Goal: Communication & Community: Share content

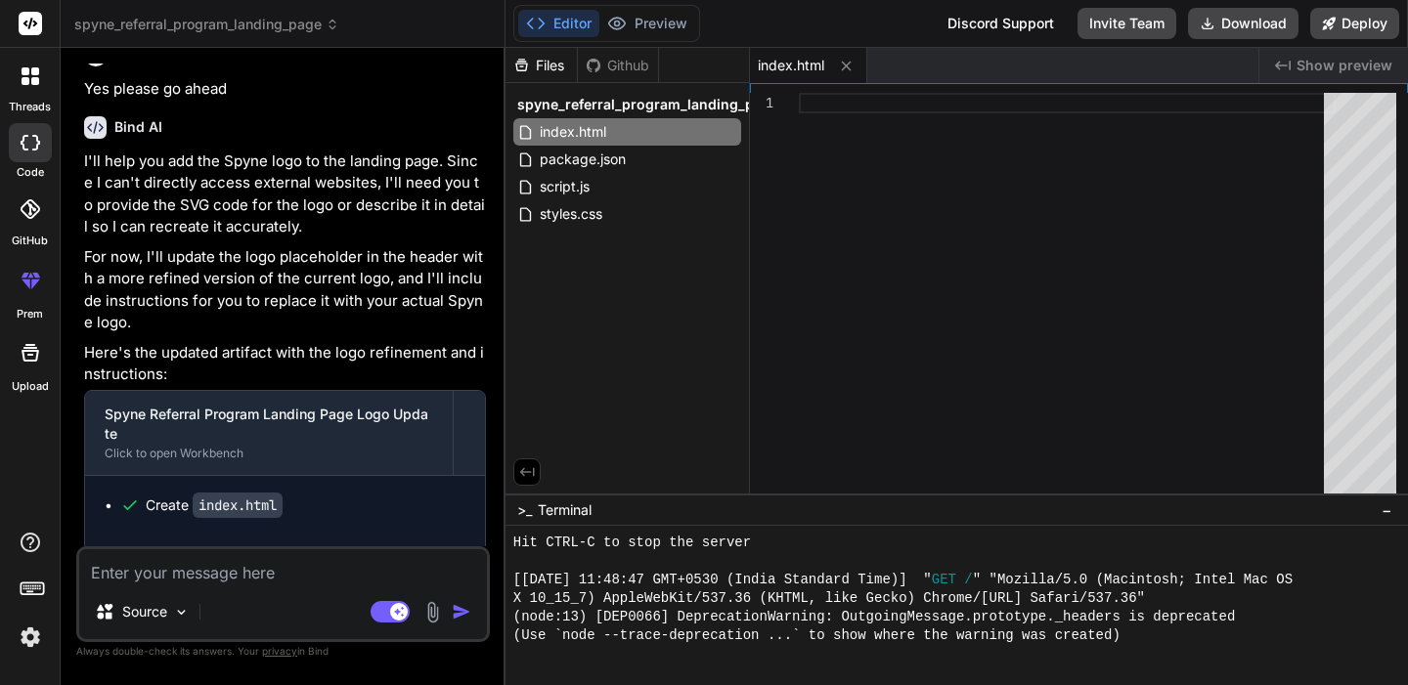
scroll to position [3682, 0]
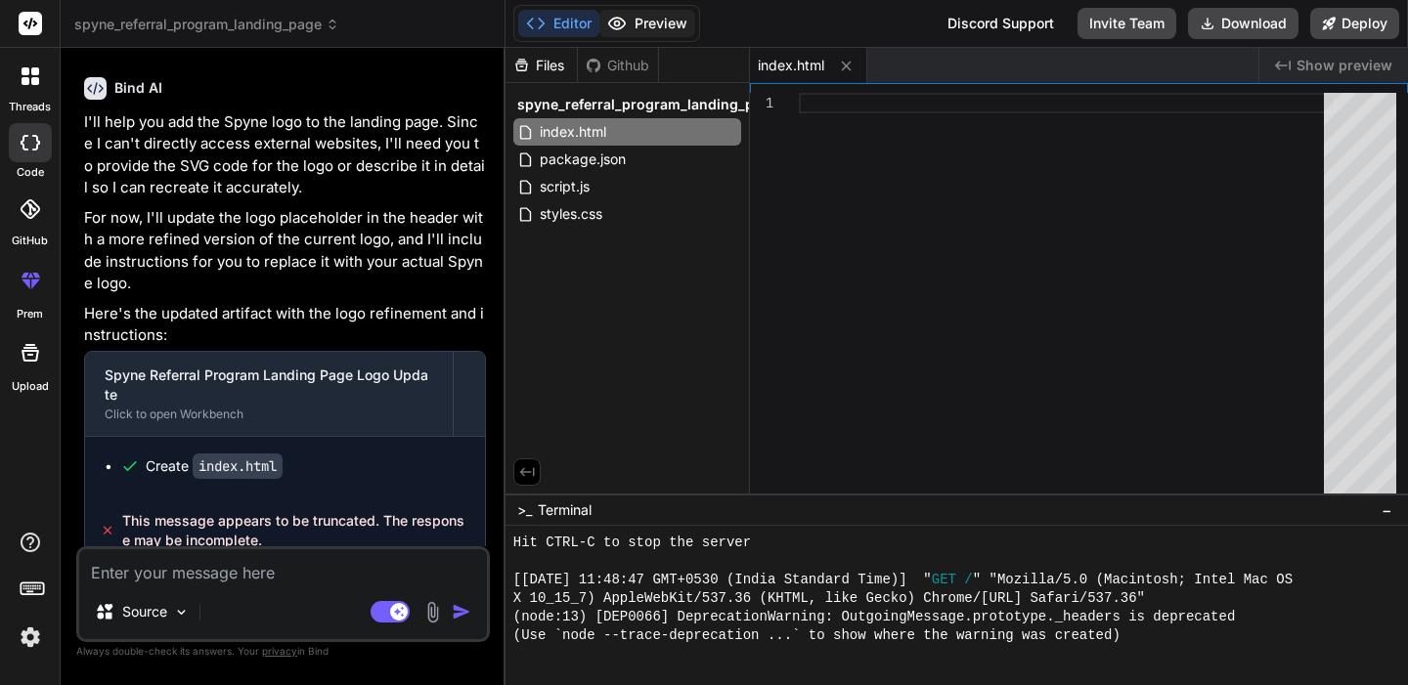
click at [645, 27] on button "Preview" at bounding box center [647, 23] width 96 height 27
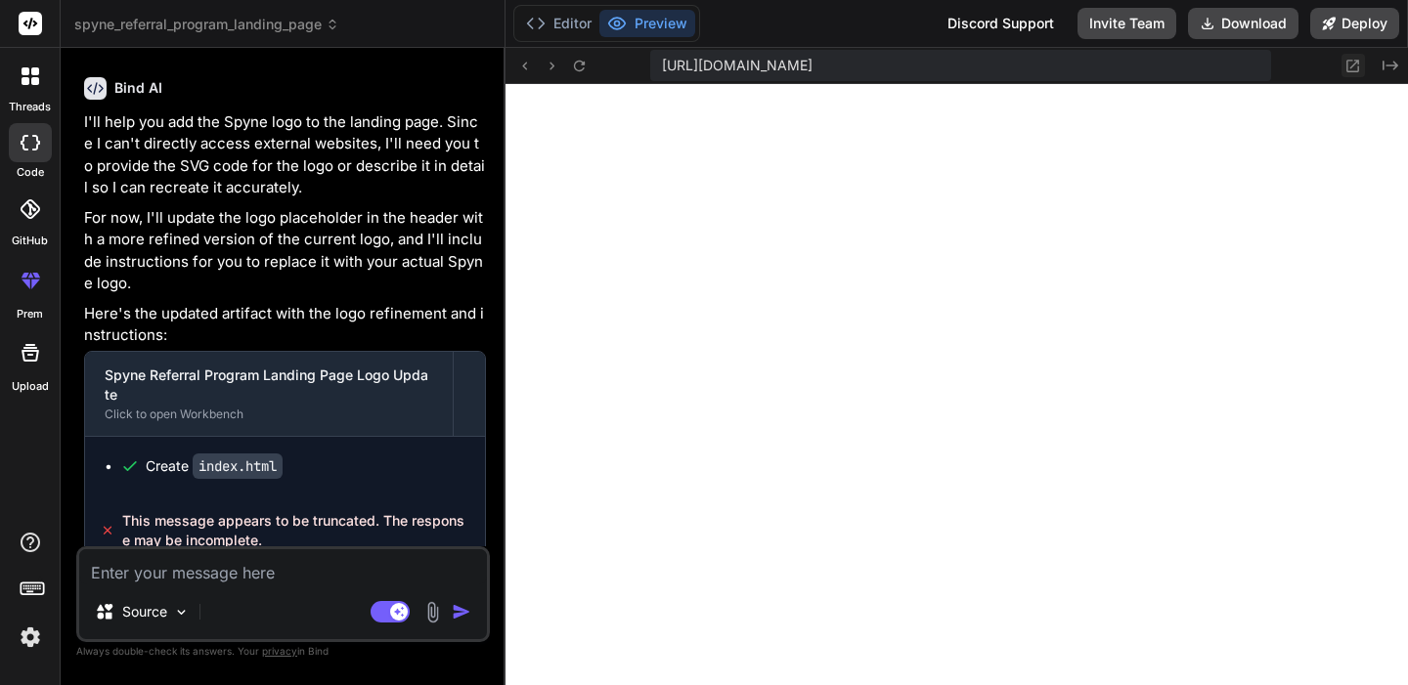
click at [1352, 65] on icon at bounding box center [1353, 66] width 13 height 13
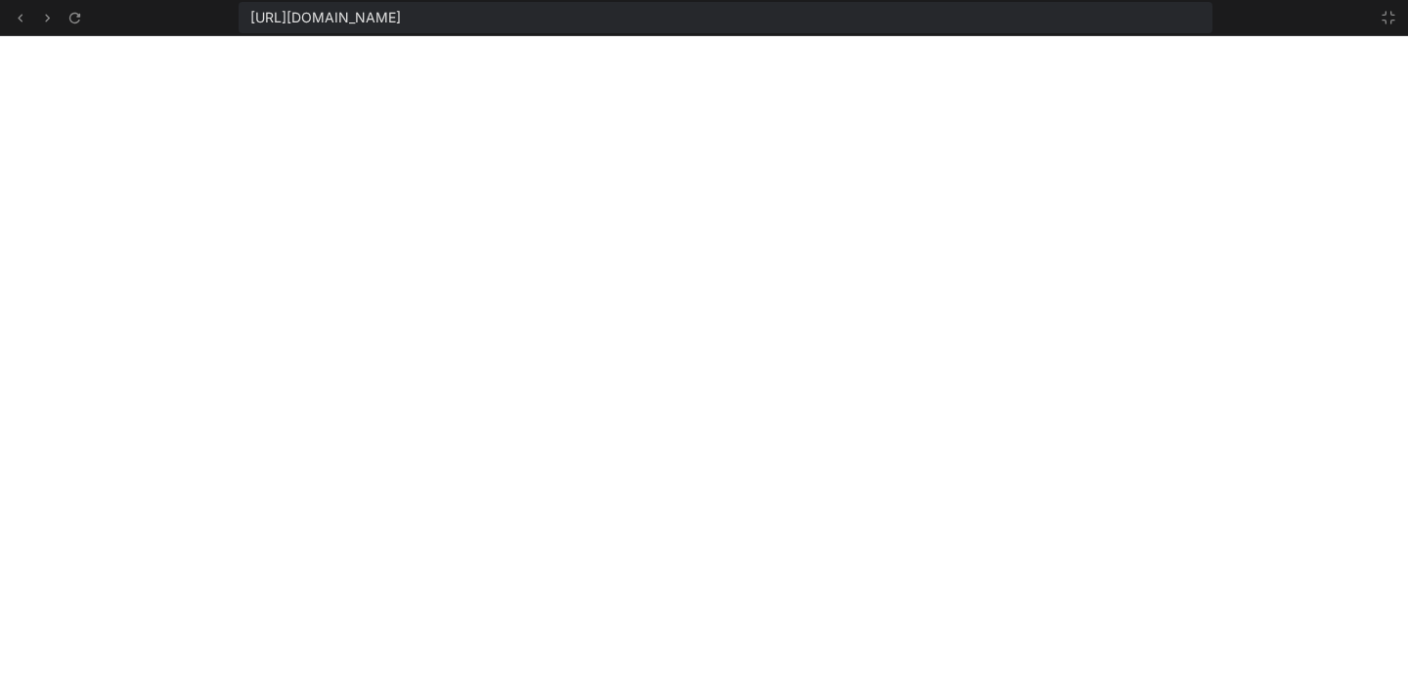
scroll to position [706, 0]
click at [1388, 18] on icon at bounding box center [1388, 18] width 16 height 16
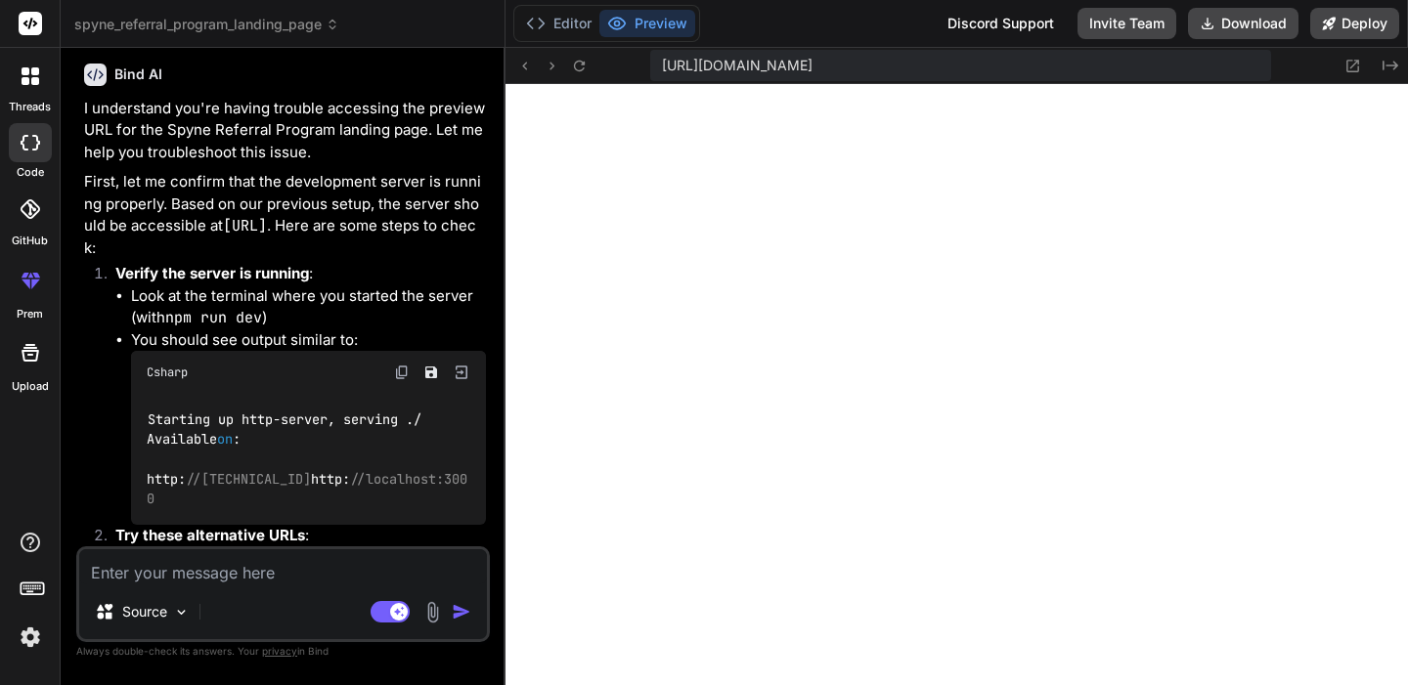
scroll to position [3682, 0]
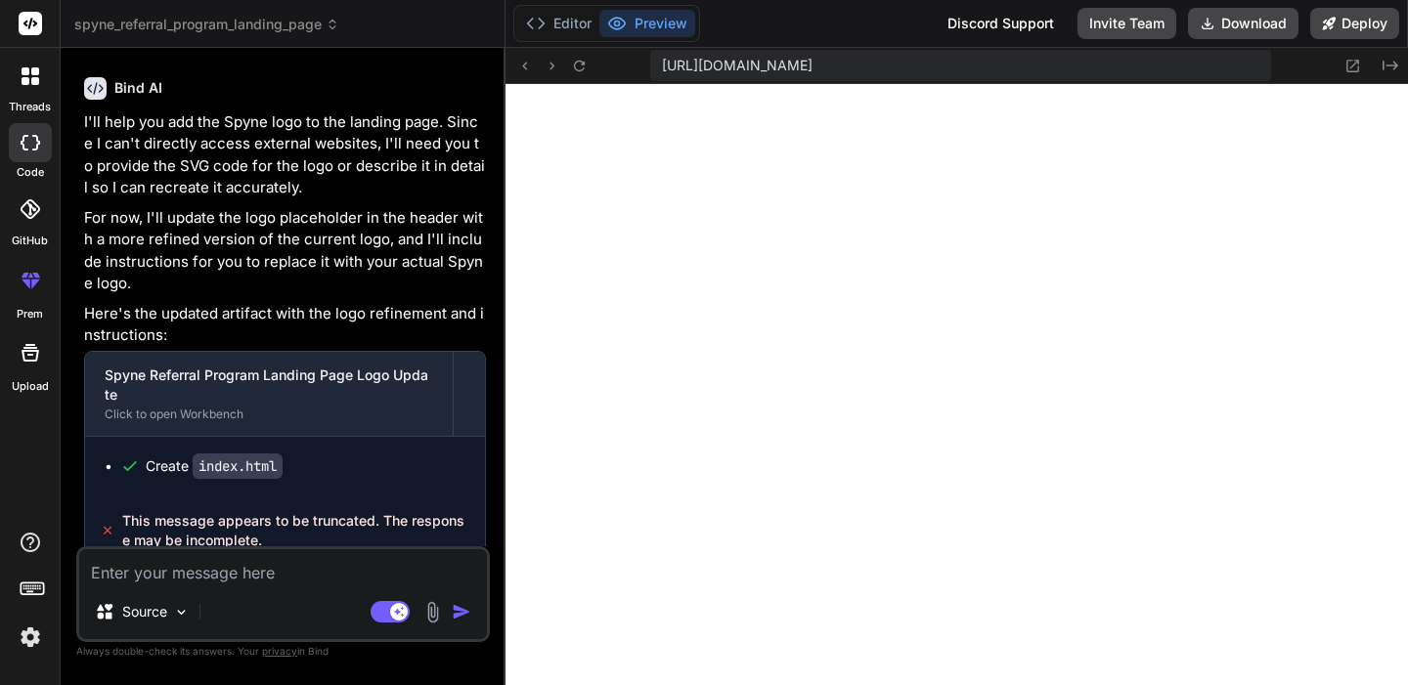
click at [240, 591] on div "Source Agent Mode. When this toggle is activated, AI automatically makes decisi…" at bounding box center [282, 594] width 413 height 96
click at [233, 581] on textarea at bounding box center [283, 566] width 408 height 35
type textarea "H"
type textarea "x"
type textarea "Hi"
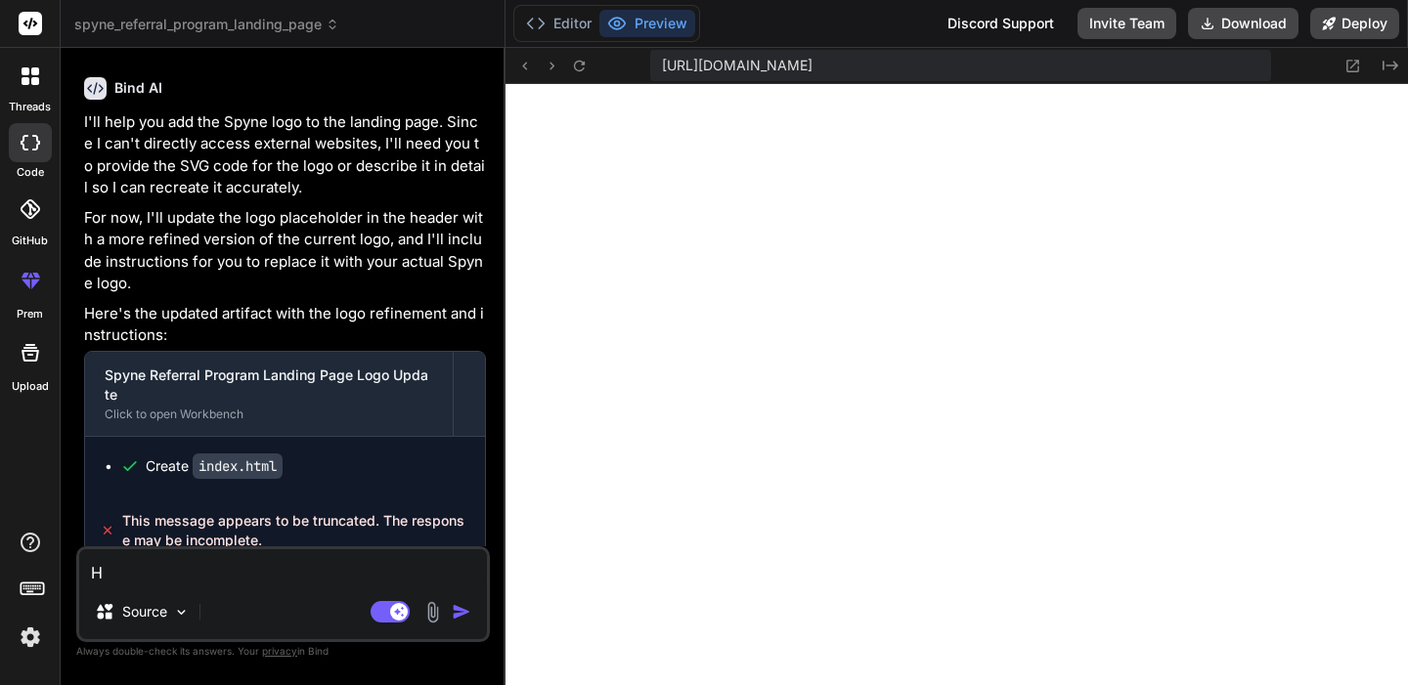
type textarea "x"
type textarea "Hi,"
type textarea "x"
type textarea "Hi,"
type textarea "x"
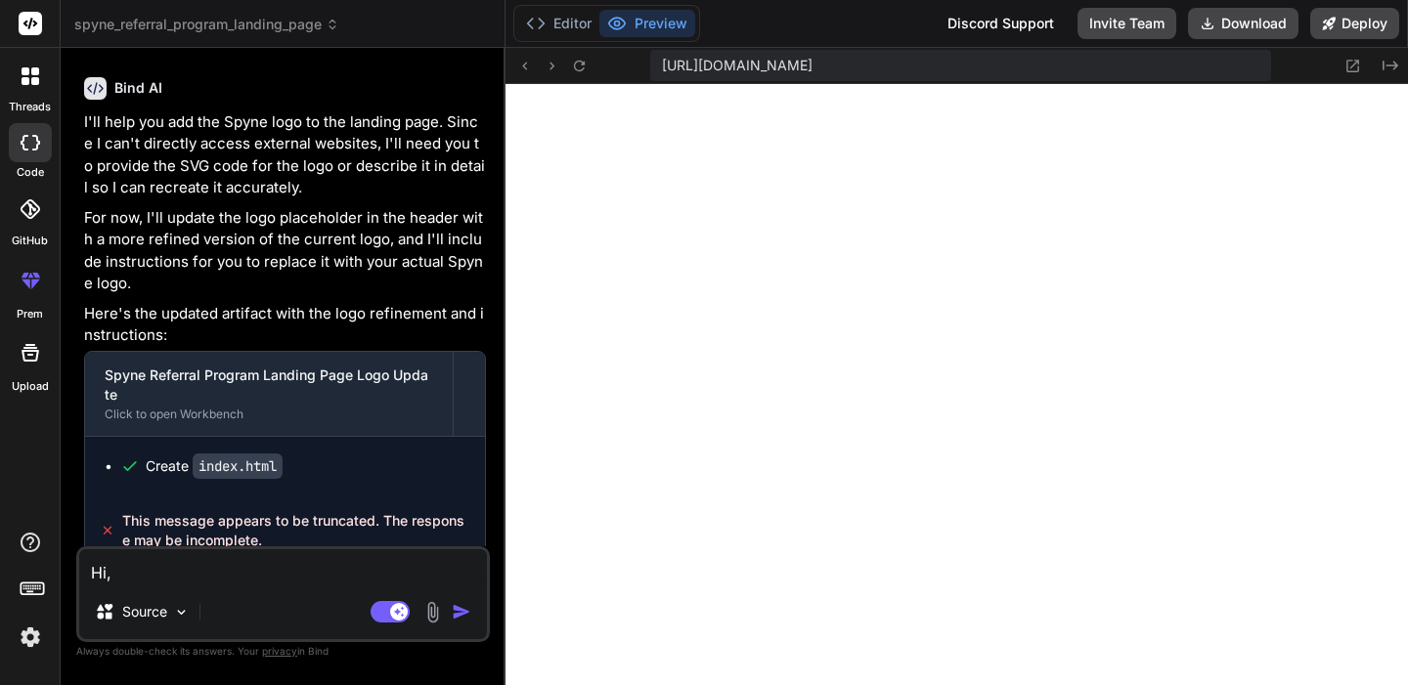
type textarea "Hi, I"
type textarea "x"
type textarea "Hi, I"
type textarea "x"
type textarea "Hi, I n"
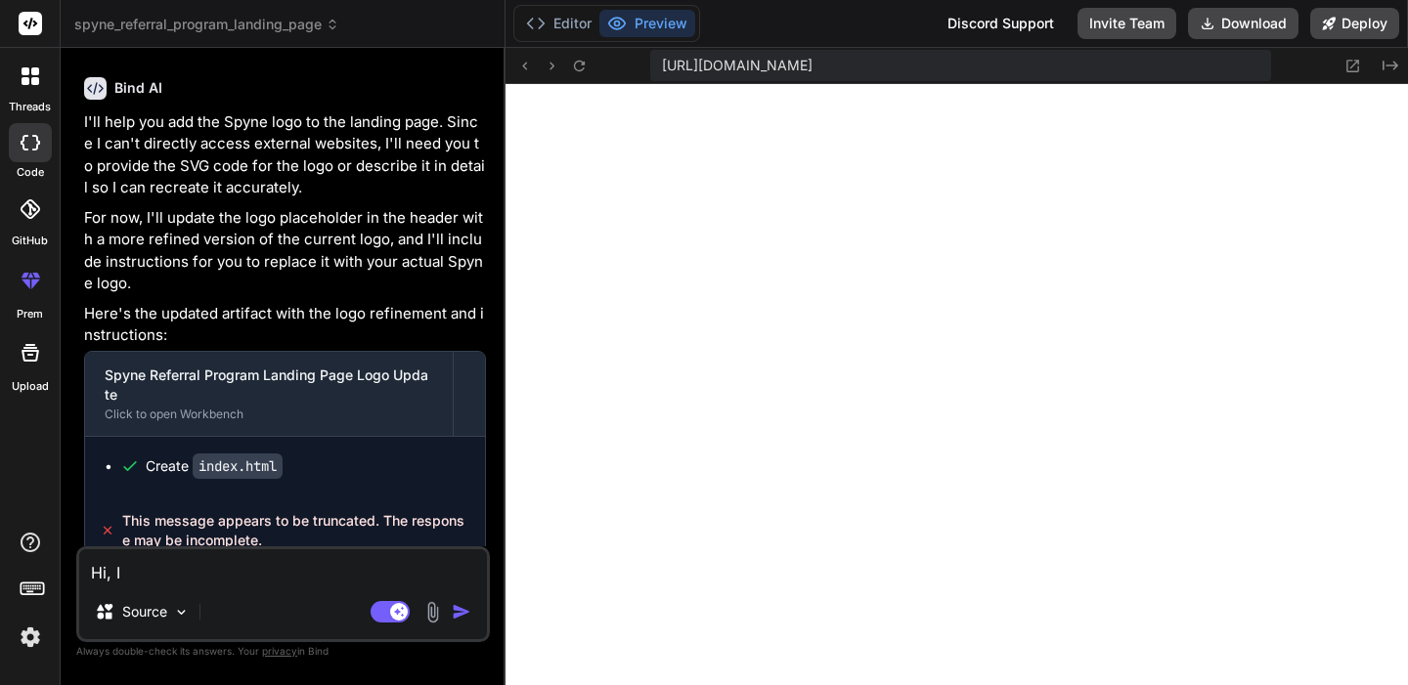
type textarea "x"
type textarea "Hi, I ne"
type textarea "x"
type textarea "Hi, I nee"
type textarea "x"
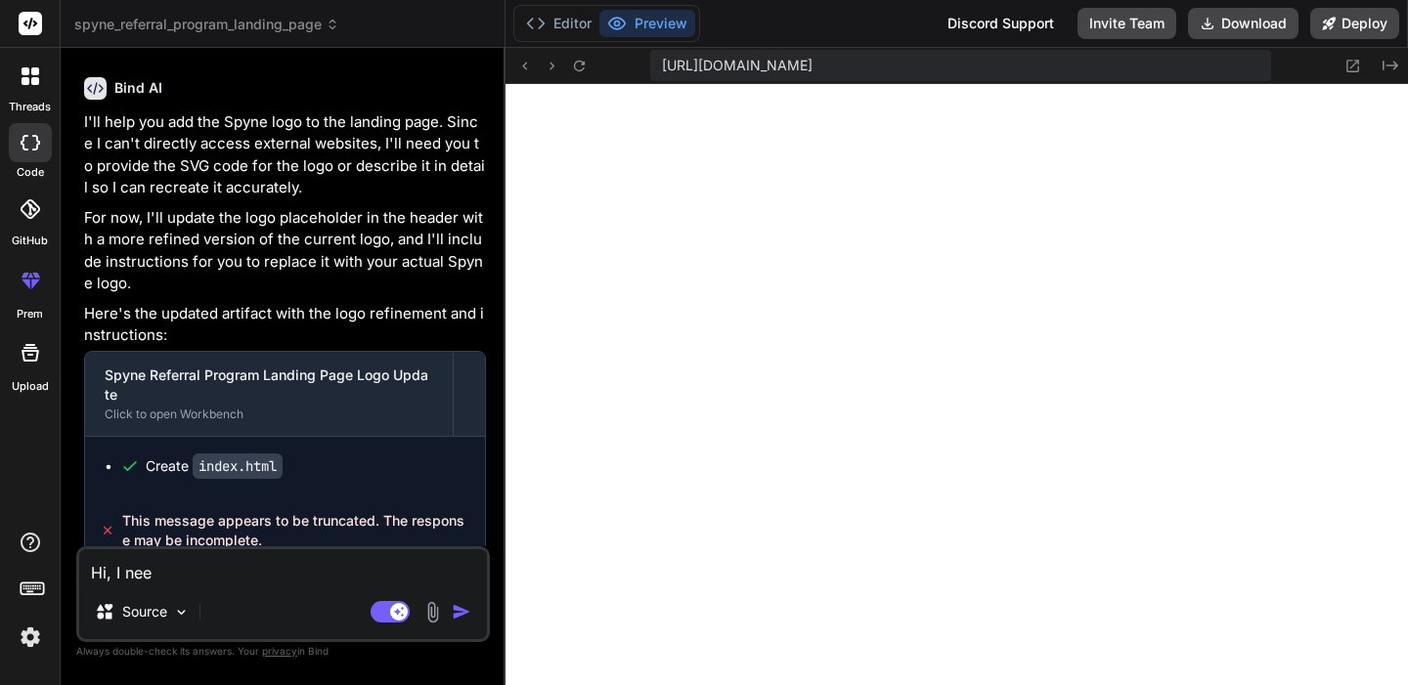
type textarea "Hi, I need"
type textarea "x"
type textarea "Hi, I need"
type textarea "x"
type textarea "Hi, I need t"
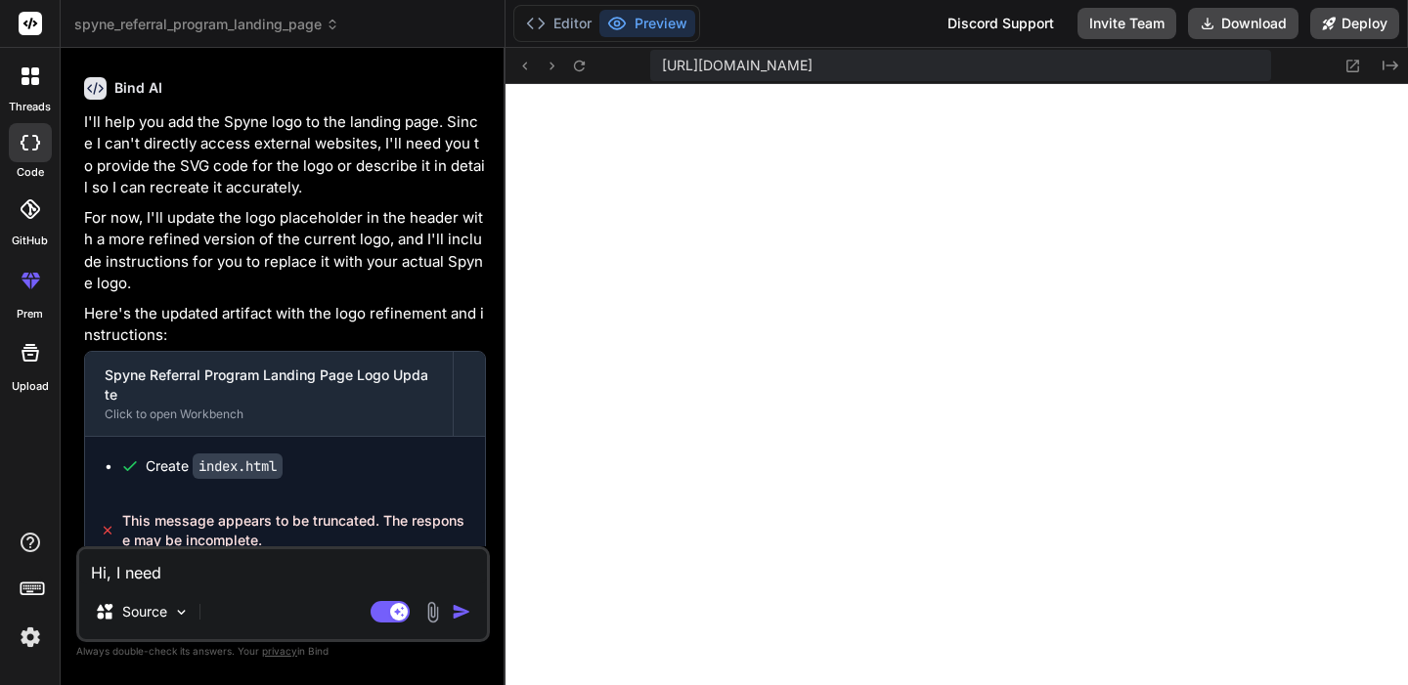
type textarea "x"
type textarea "Hi, I need to"
type textarea "x"
type textarea "Hi, I need to"
type textarea "x"
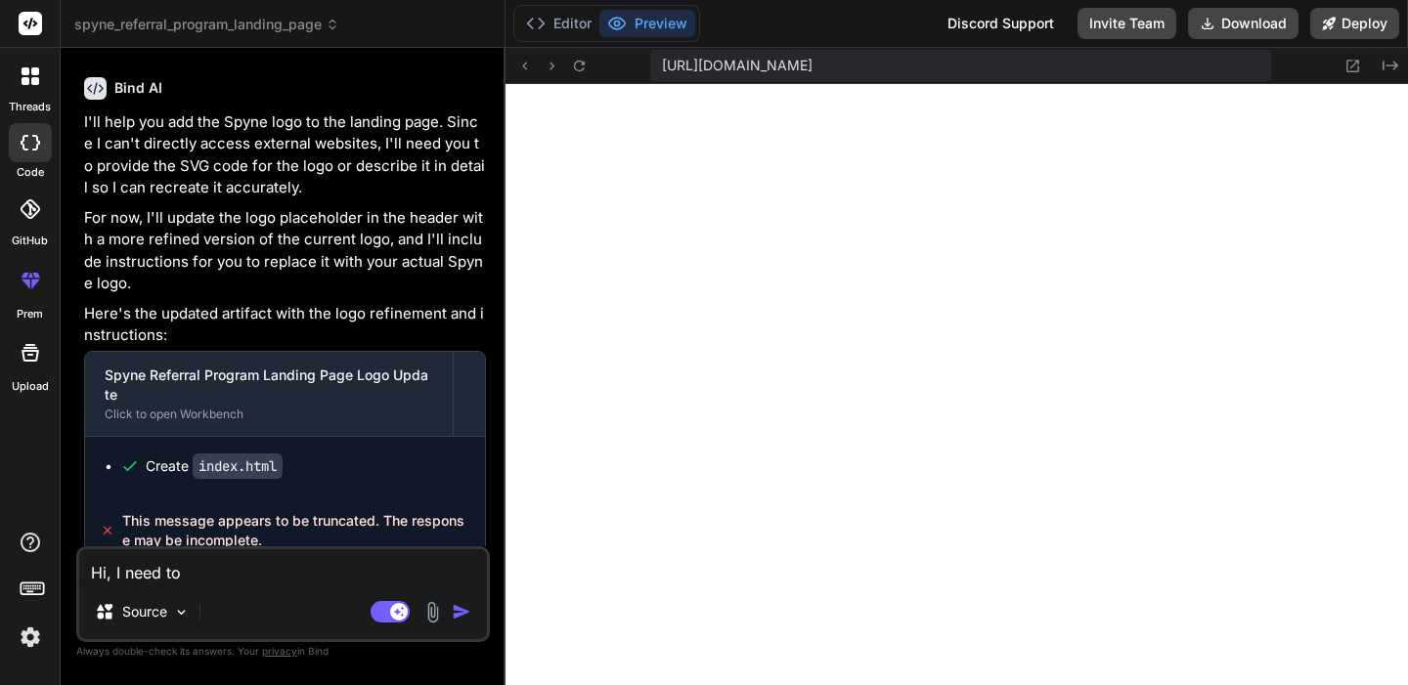
type textarea "Hi, I need to a"
type textarea "x"
type textarea "Hi, I need to ac"
type textarea "x"
type textarea "Hi, I need to acc"
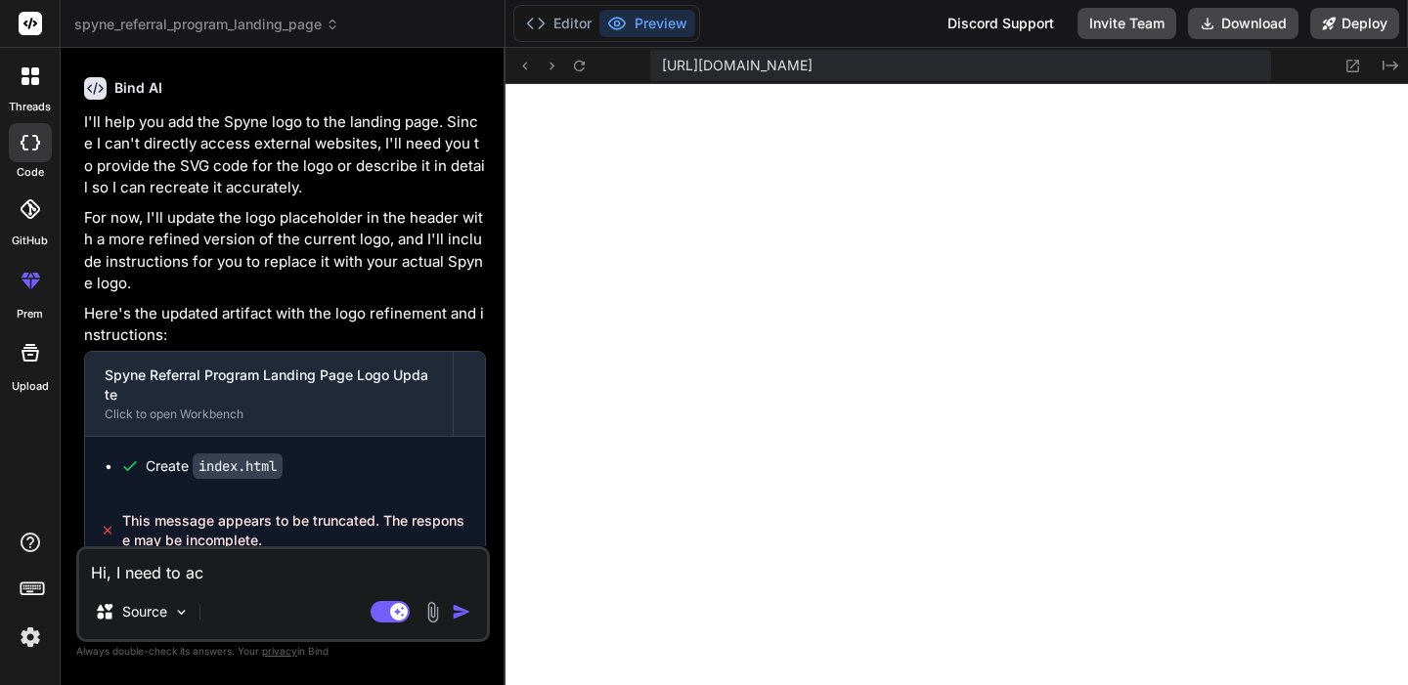
type textarea "x"
type textarea "Hi, I need to acce"
type textarea "x"
type textarea "Hi, I need to acces"
type textarea "x"
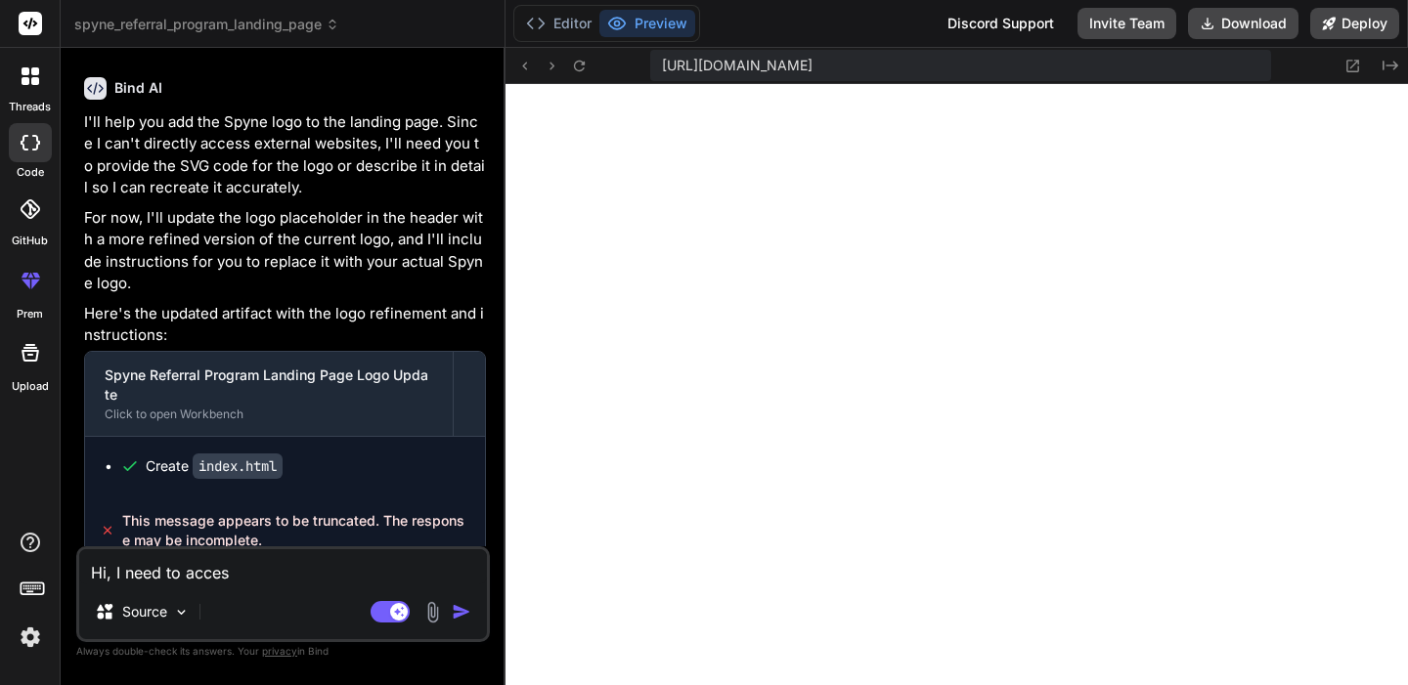
type textarea "Hi, I need to access"
type textarea "x"
type textarea "Hi, I need to access"
type textarea "x"
type textarea "Hi, I need to access t"
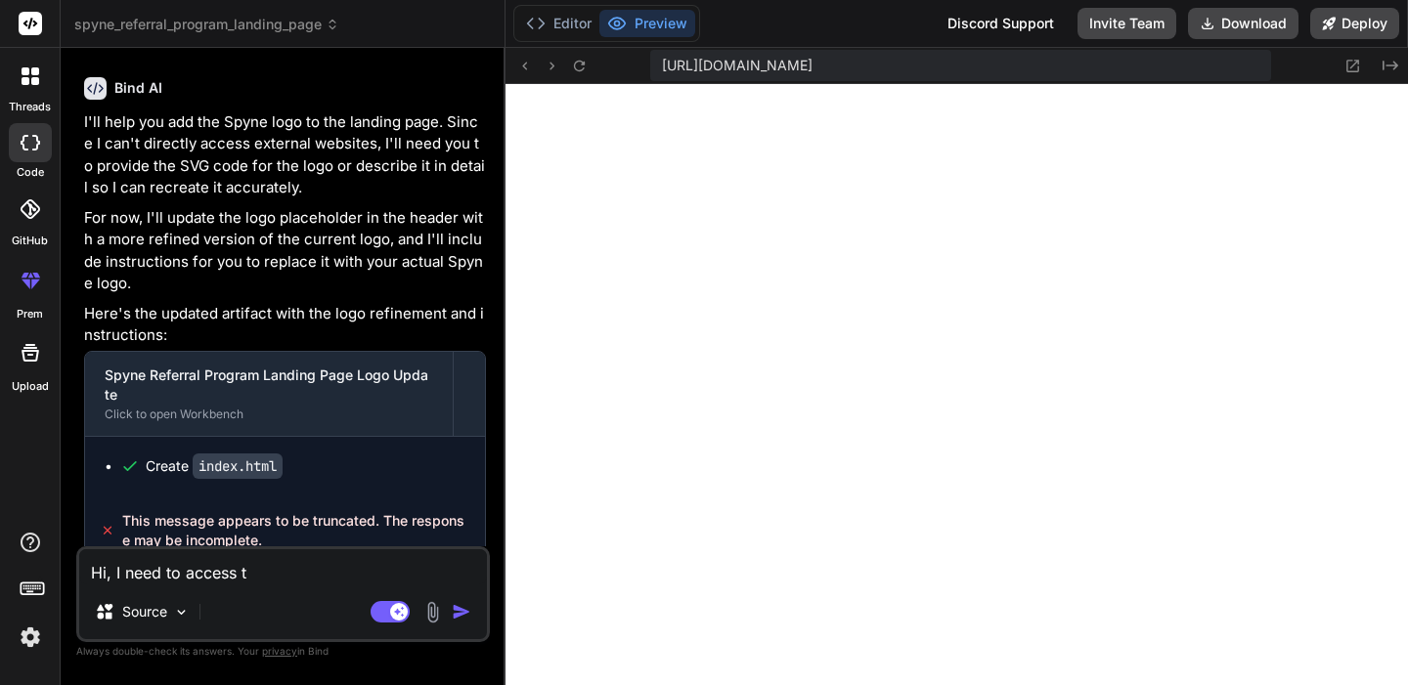
type textarea "x"
type textarea "Hi, I need to access th"
type textarea "x"
type textarea "Hi, I need to access the"
type textarea "x"
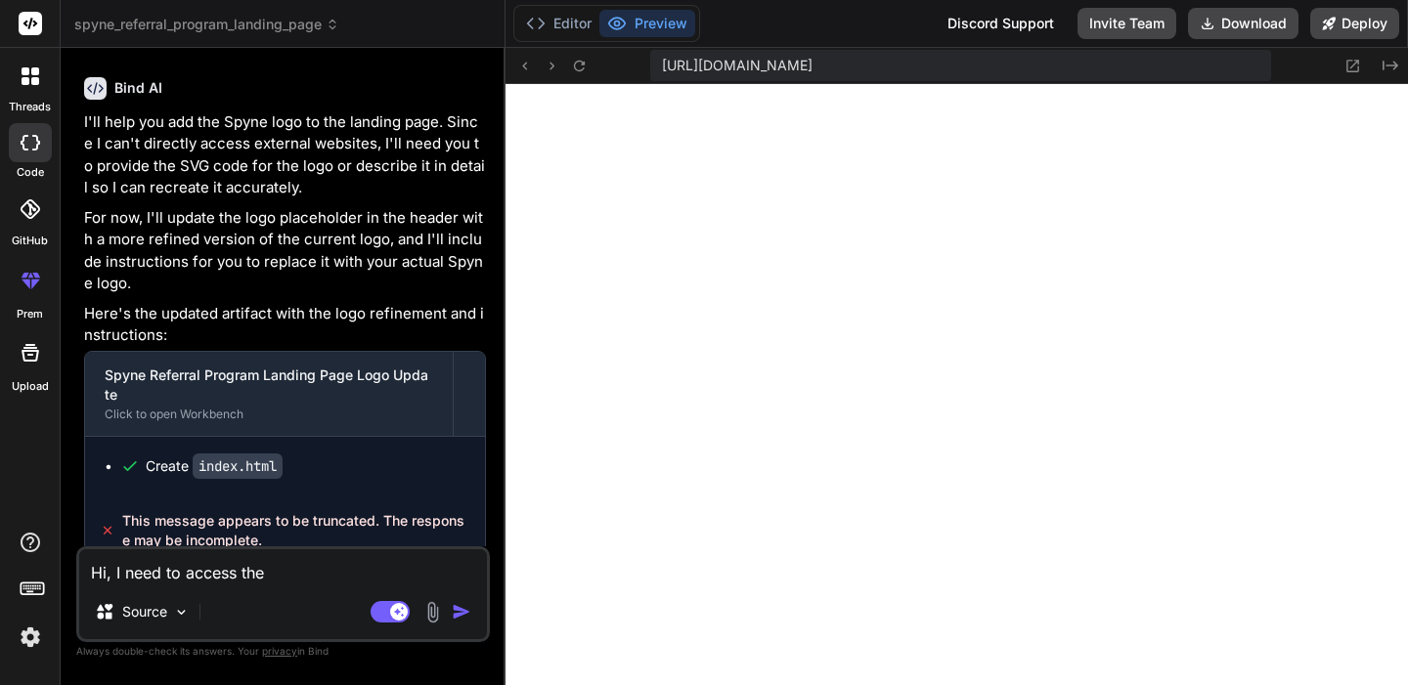
type textarea "Hi, I need to access the"
type textarea "x"
type textarea "Hi, I need to access the p"
type textarea "x"
type textarea "Hi, I need to access the pr"
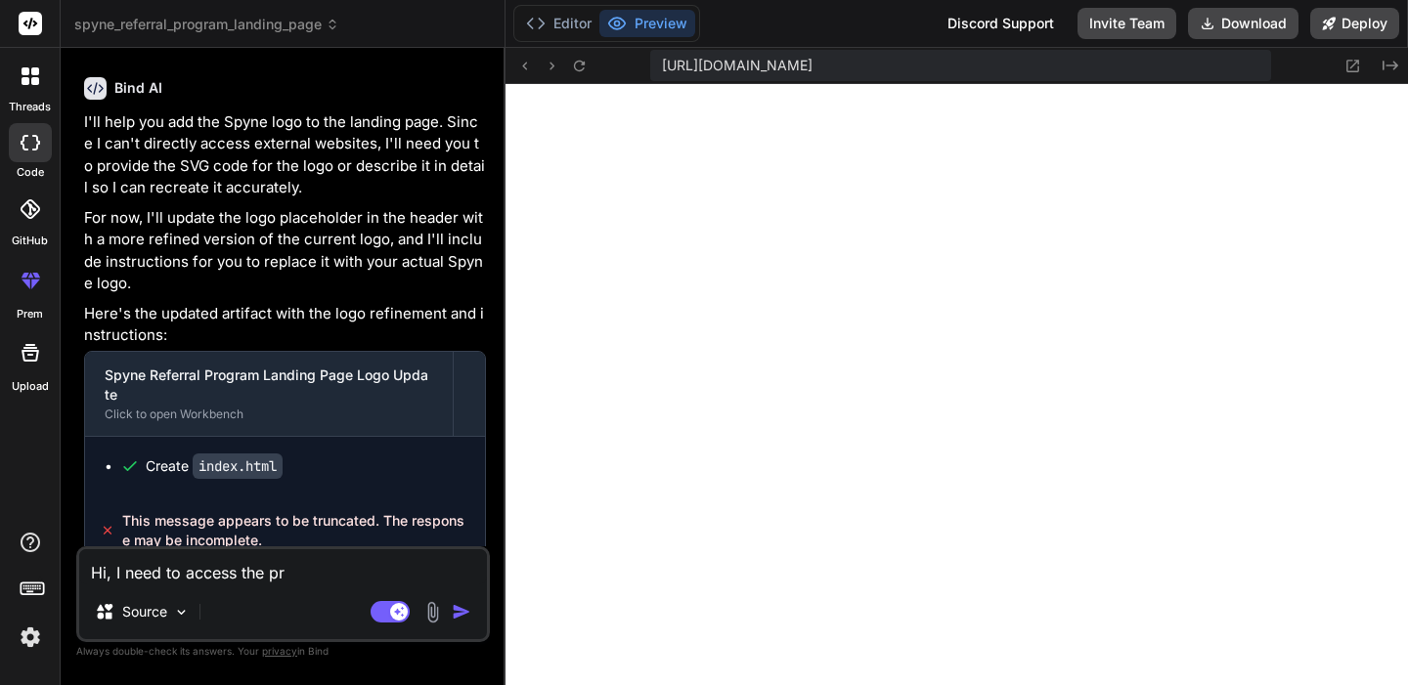
type textarea "x"
type textarea "Hi, I need to access the pre"
type textarea "x"
type textarea "Hi, I need to access the prev"
type textarea "x"
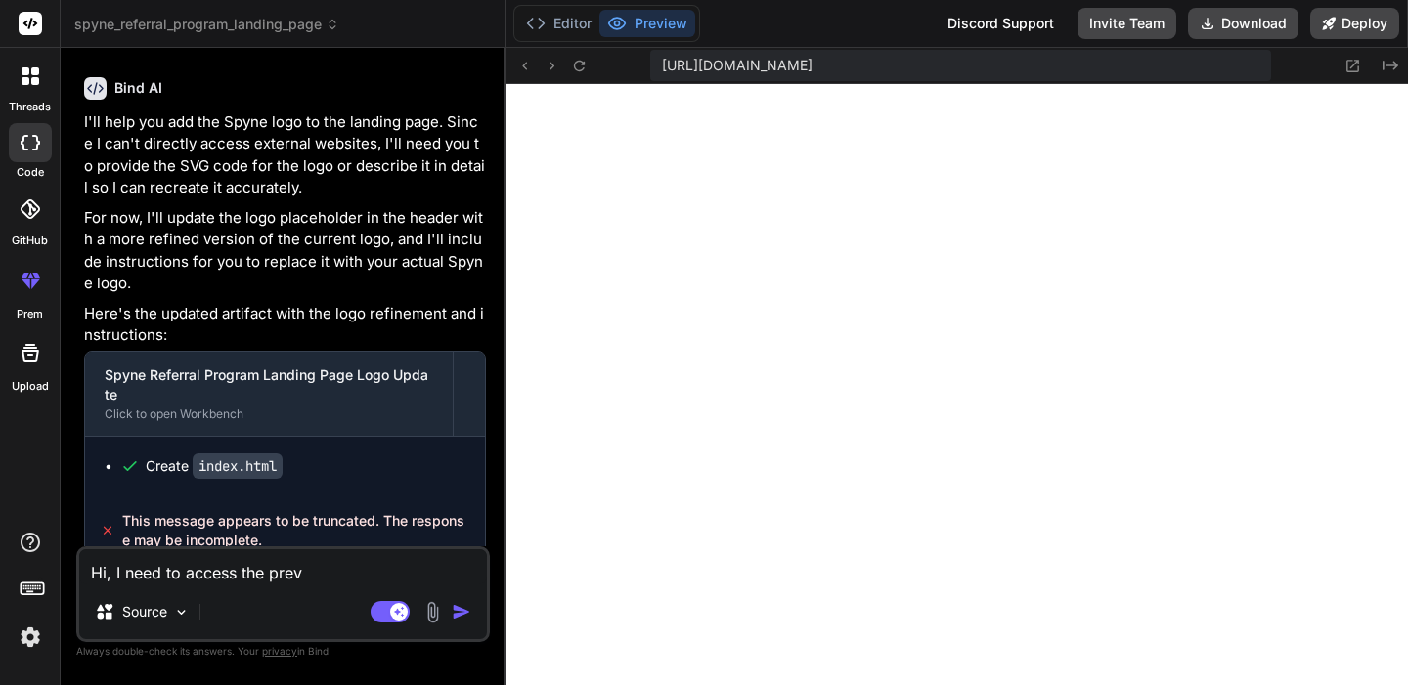
type textarea "Hi, I need to access the previ"
type textarea "x"
type textarea "Hi, I need to access the previe"
type textarea "x"
type textarea "Hi, I need to access the preview"
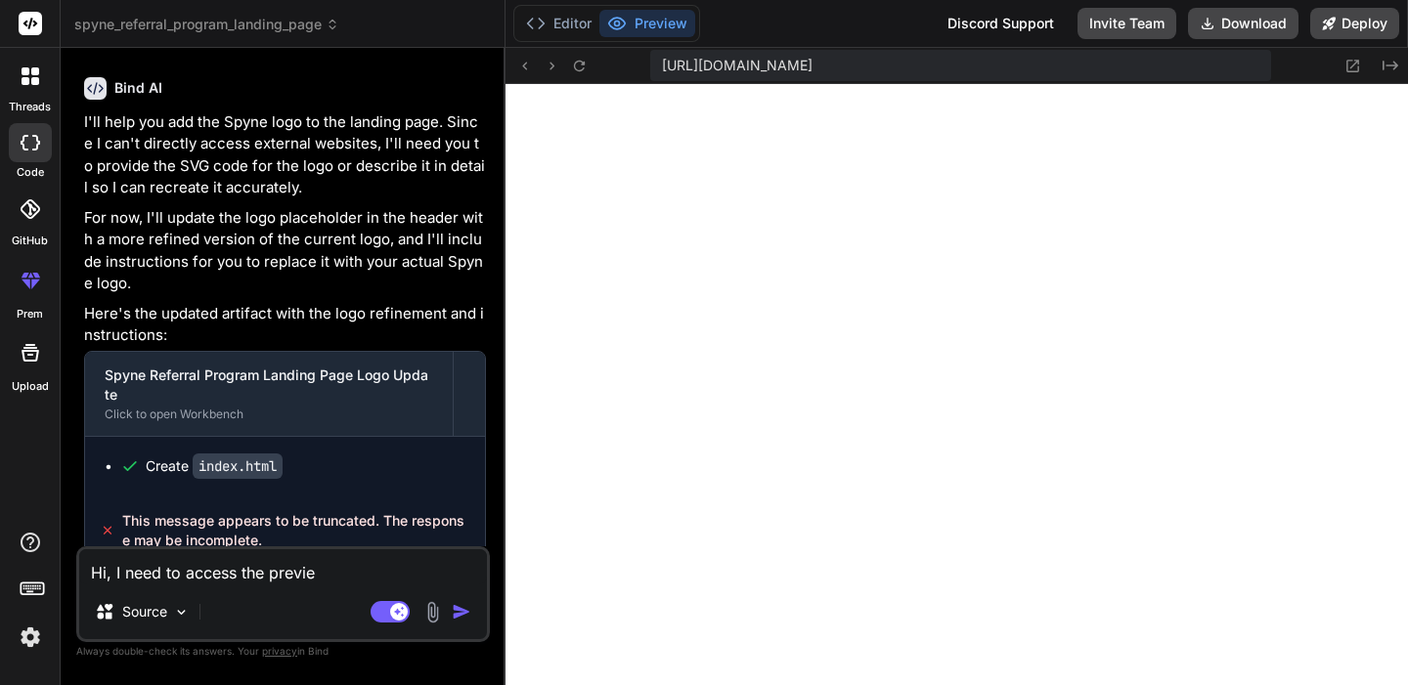
type textarea "x"
type textarea "Hi, I need to access the previe"
type textarea "x"
type textarea "Hi, I need to access the previ"
type textarea "x"
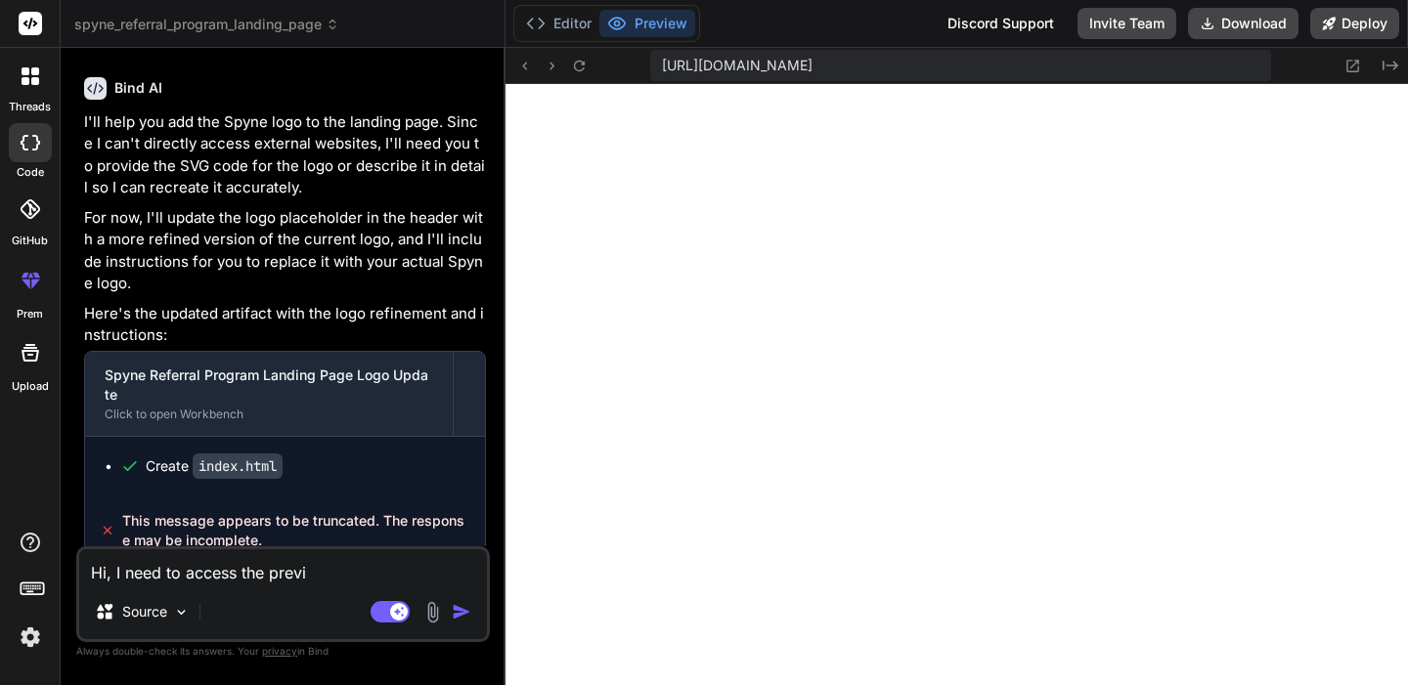
type textarea "Hi, I need to access the prev"
type textarea "x"
type textarea "Hi, I need to access the pre"
type textarea "x"
type textarea "Hi, I need to access the pr"
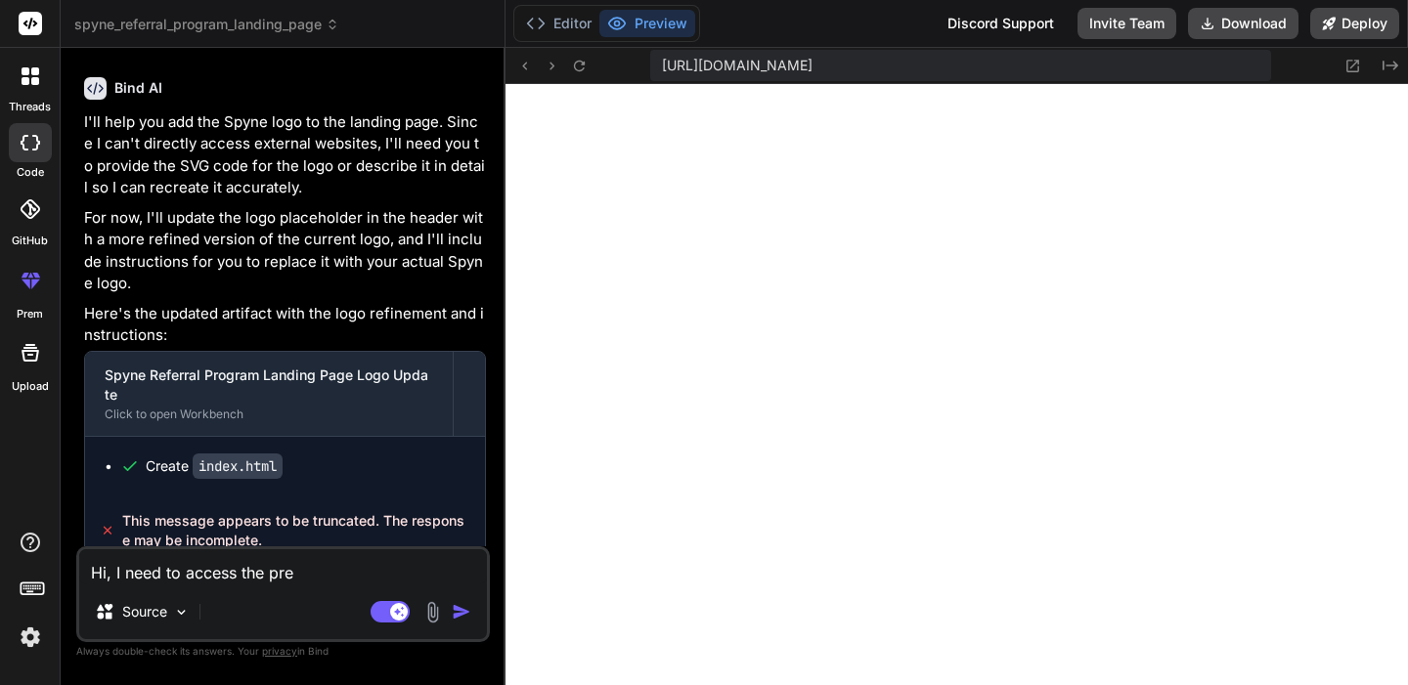
type textarea "x"
type textarea "Hi, I need to access the p"
type textarea "x"
type textarea "Hi, I need to access the"
type textarea "x"
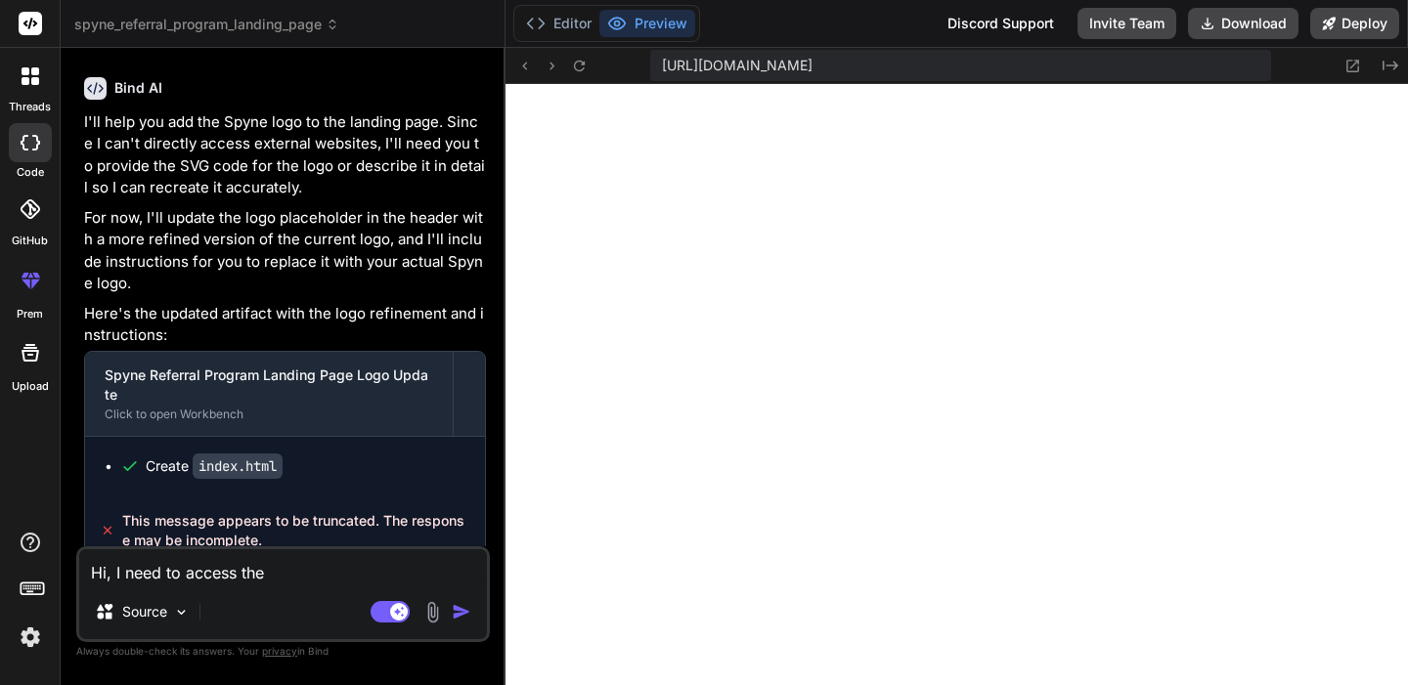
type textarea "Hi, I need to access the l"
type textarea "x"
type textarea "Hi, I need to access the la"
type textarea "x"
type textarea "Hi, I need to access the lan"
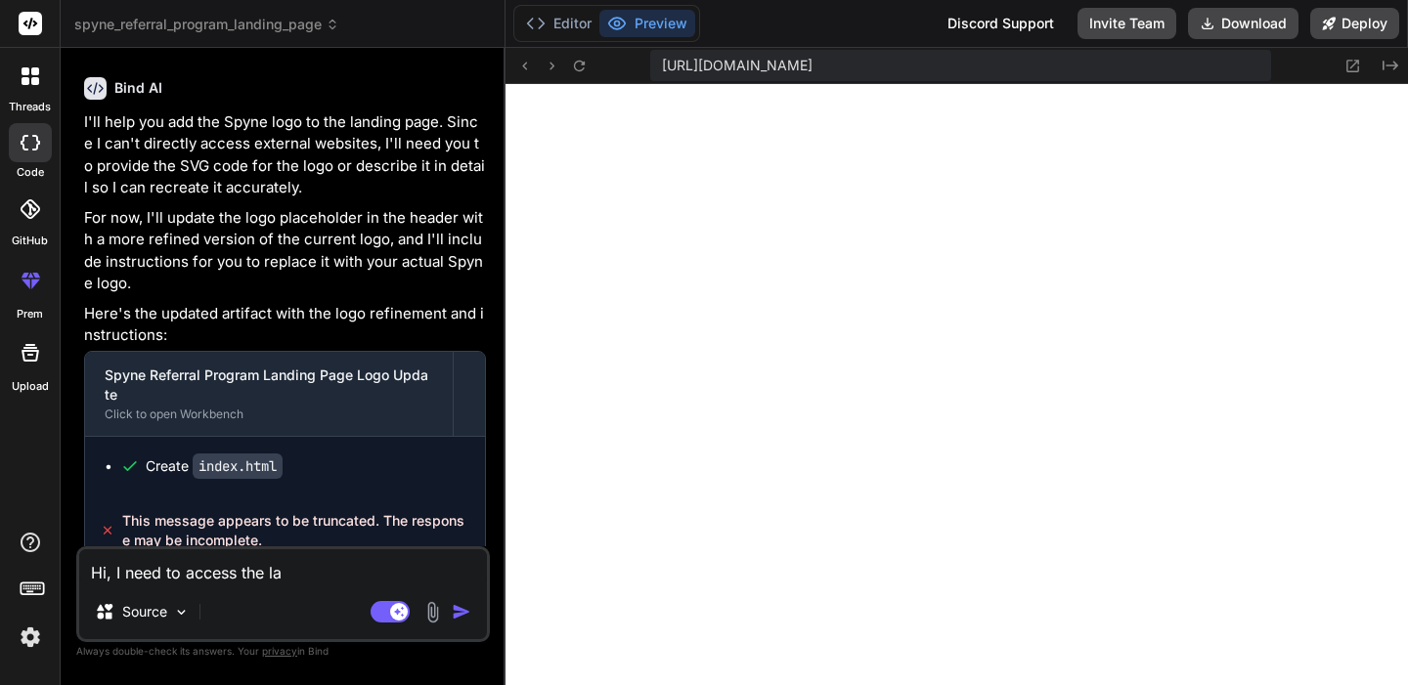
type textarea "x"
type textarea "Hi, I need to access the land"
type textarea "x"
type textarea "Hi, I need to access the [PERSON_NAME]"
type textarea "x"
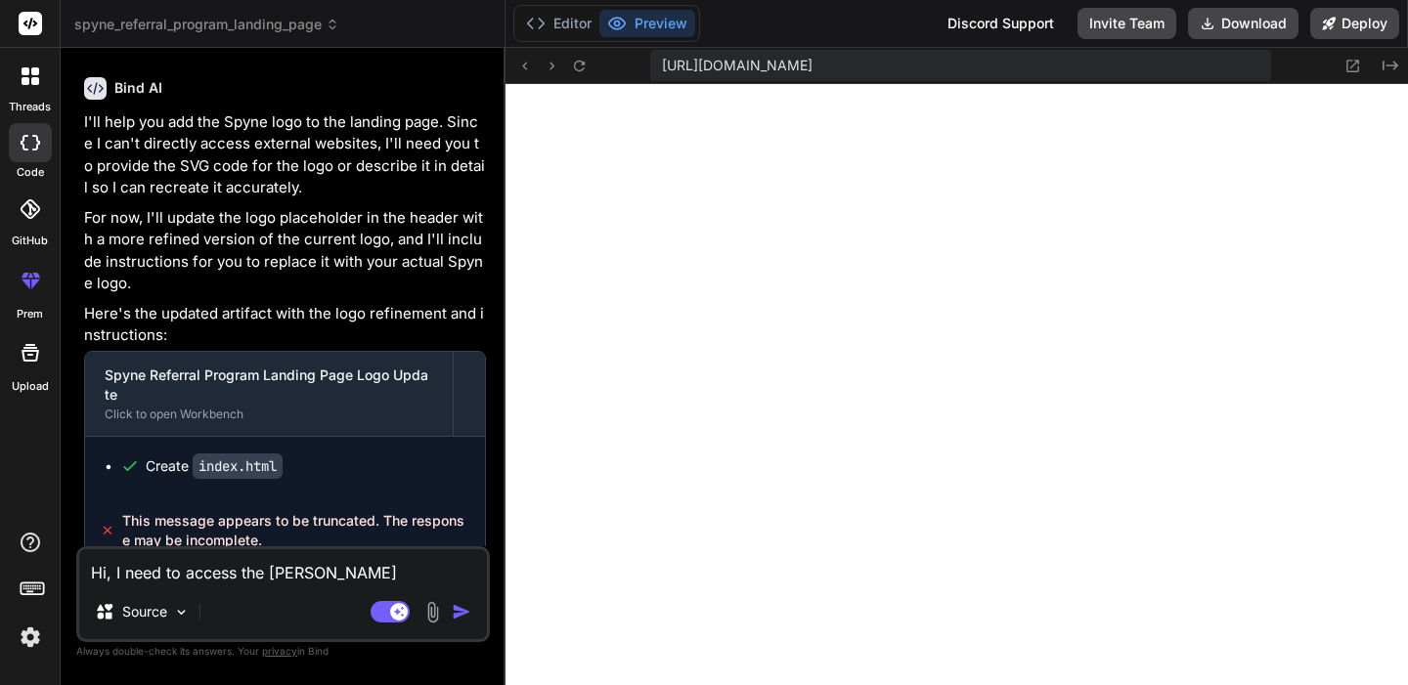
type textarea "Hi, I need to access the [PERSON_NAME]"
type textarea "x"
type textarea "Hi, I need to access the landing"
type textarea "x"
type textarea "Hi, I need to access the landing"
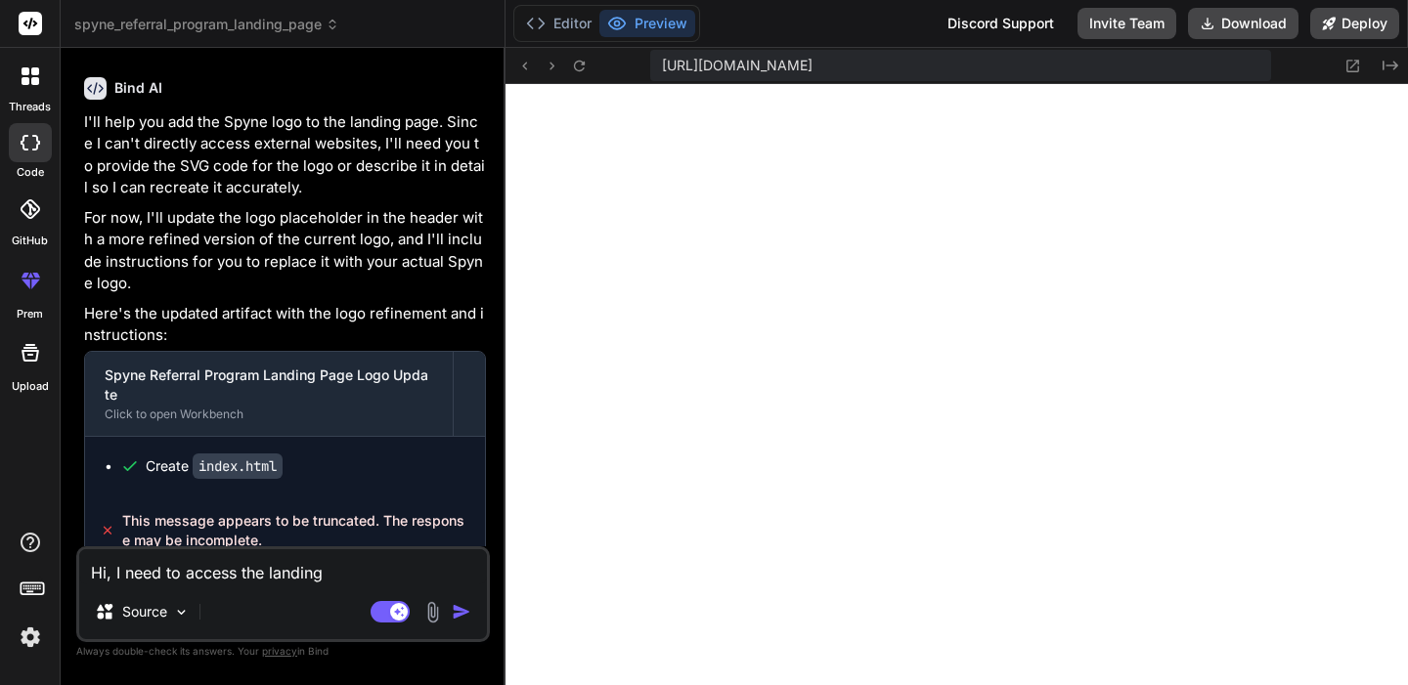
type textarea "x"
type textarea "Hi, I need to access the landing p"
type textarea "x"
type textarea "Hi, I need to access the landing pa"
type textarea "x"
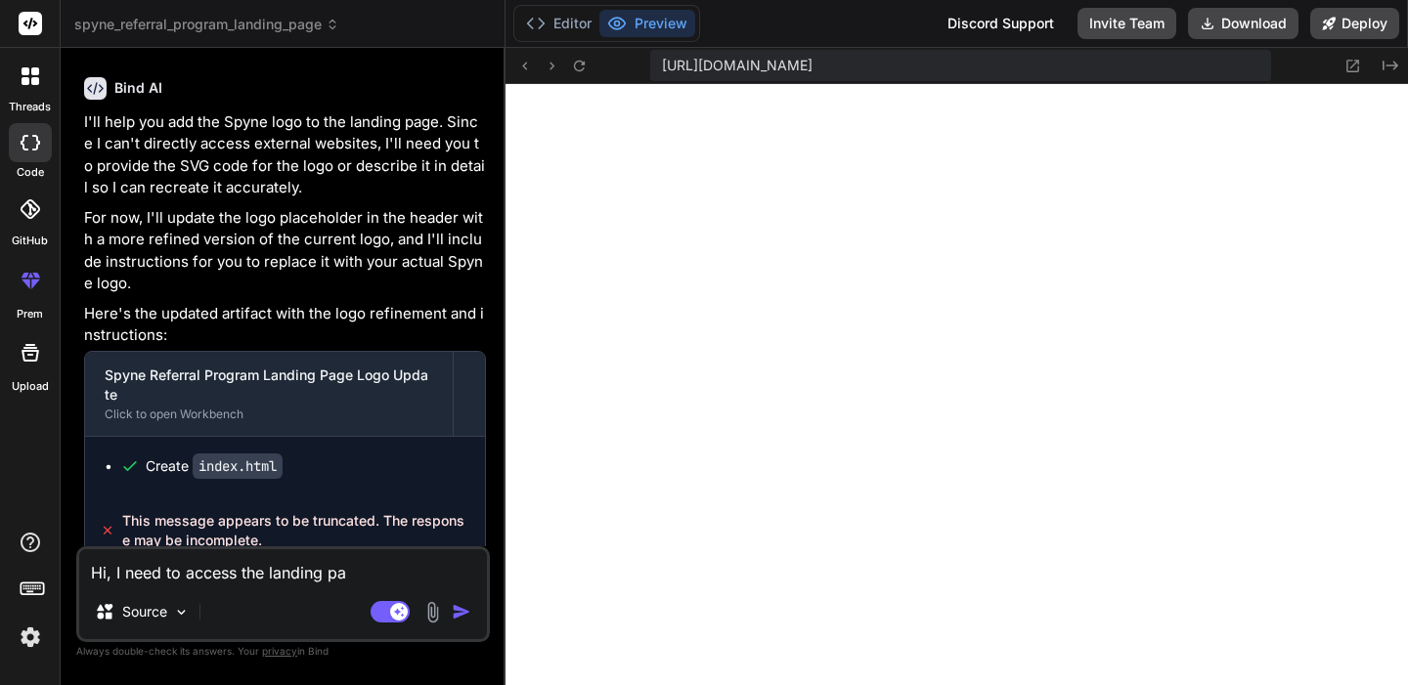
type textarea "Hi, I need to access the landing pag"
type textarea "x"
type textarea "Hi, I need to access the landing page"
type textarea "x"
type textarea "Hi, I need to access the landing page"
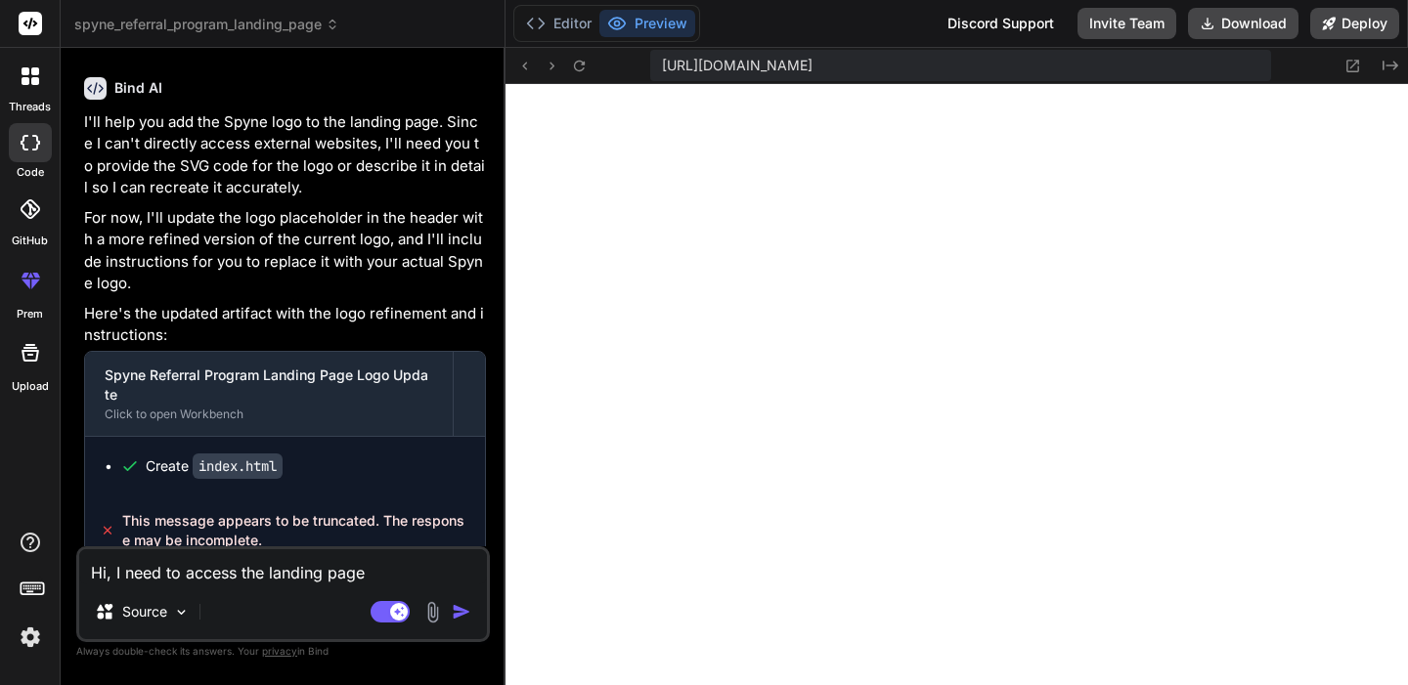
type textarea "x"
type textarea "Hi, I need to access the landing page f"
type textarea "x"
type textarea "Hi, I need to access the landing page fo"
type textarea "x"
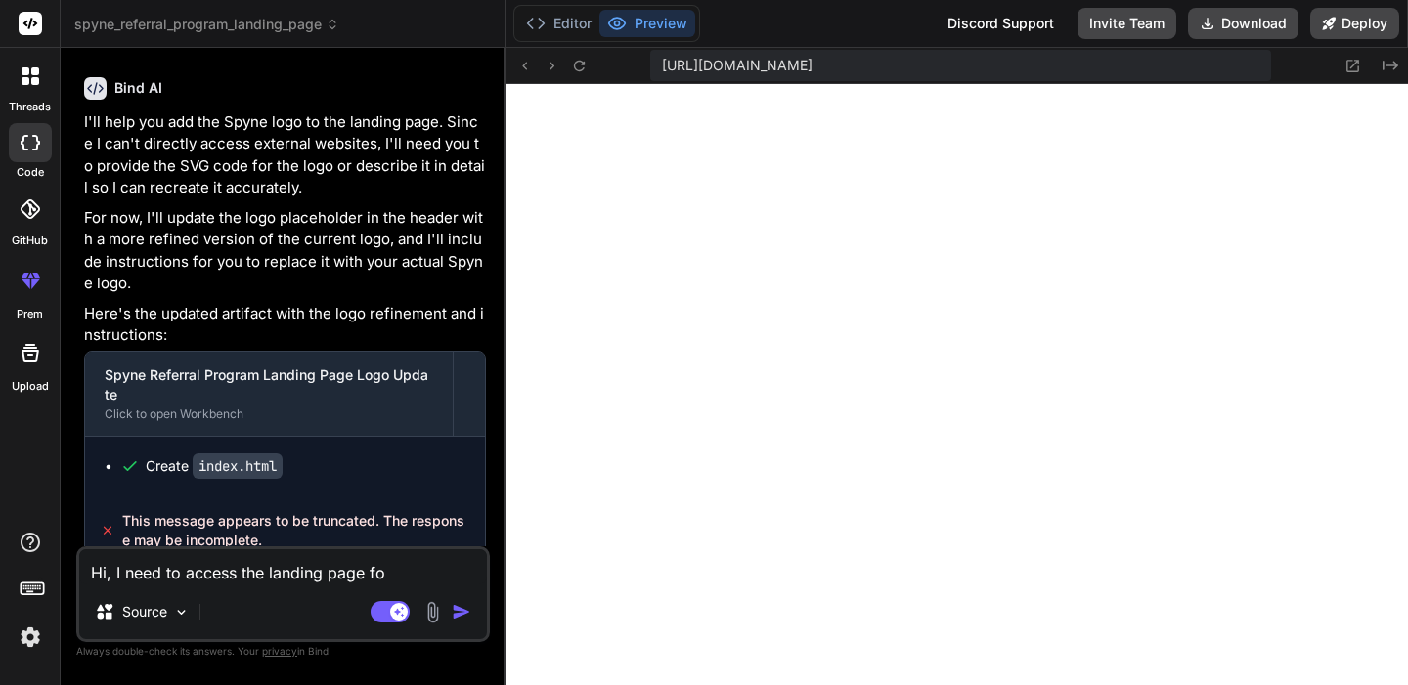
type textarea "Hi, I need to access the landing page for"
type textarea "x"
type textarea "Hi, I need to access the landing page for"
type textarea "x"
type textarea "Hi, I need to access the landing page for p"
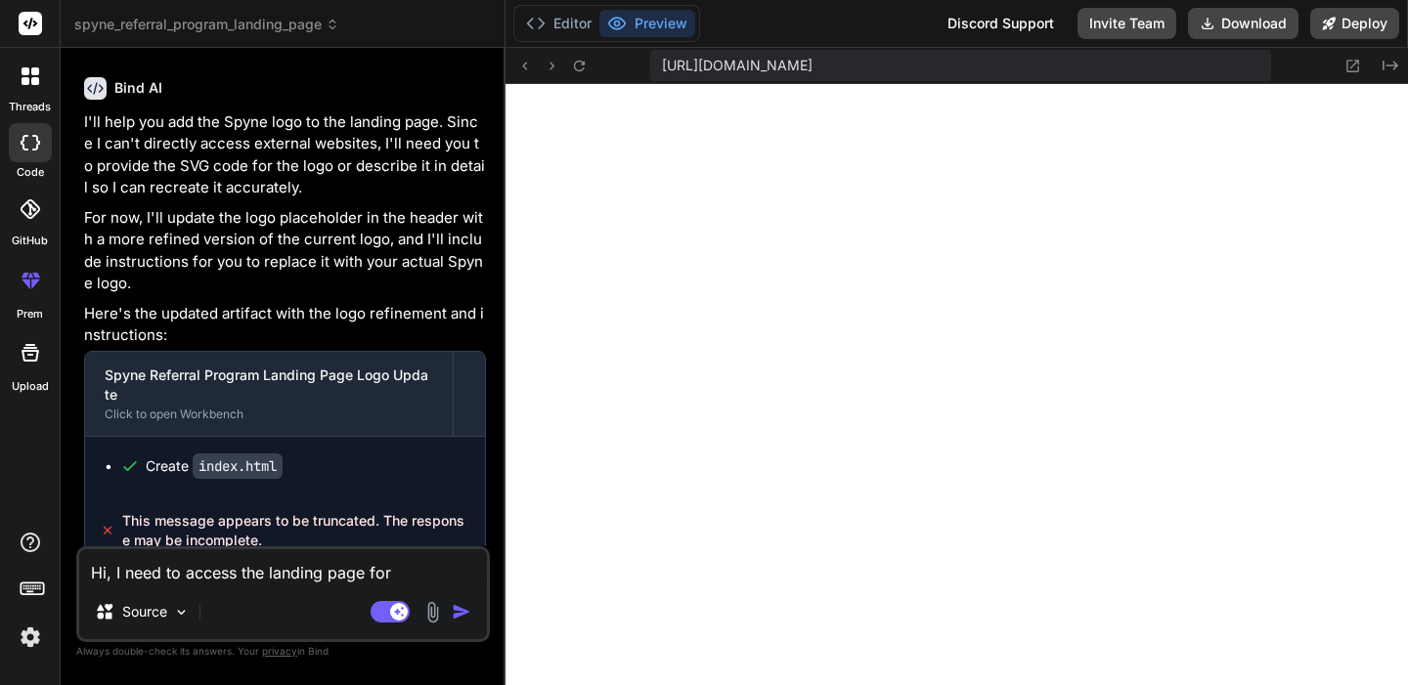
type textarea "x"
type textarea "Hi, I need to access the landing page for pr"
type textarea "x"
type textarea "Hi, I need to access the landing page for pre"
type textarea "x"
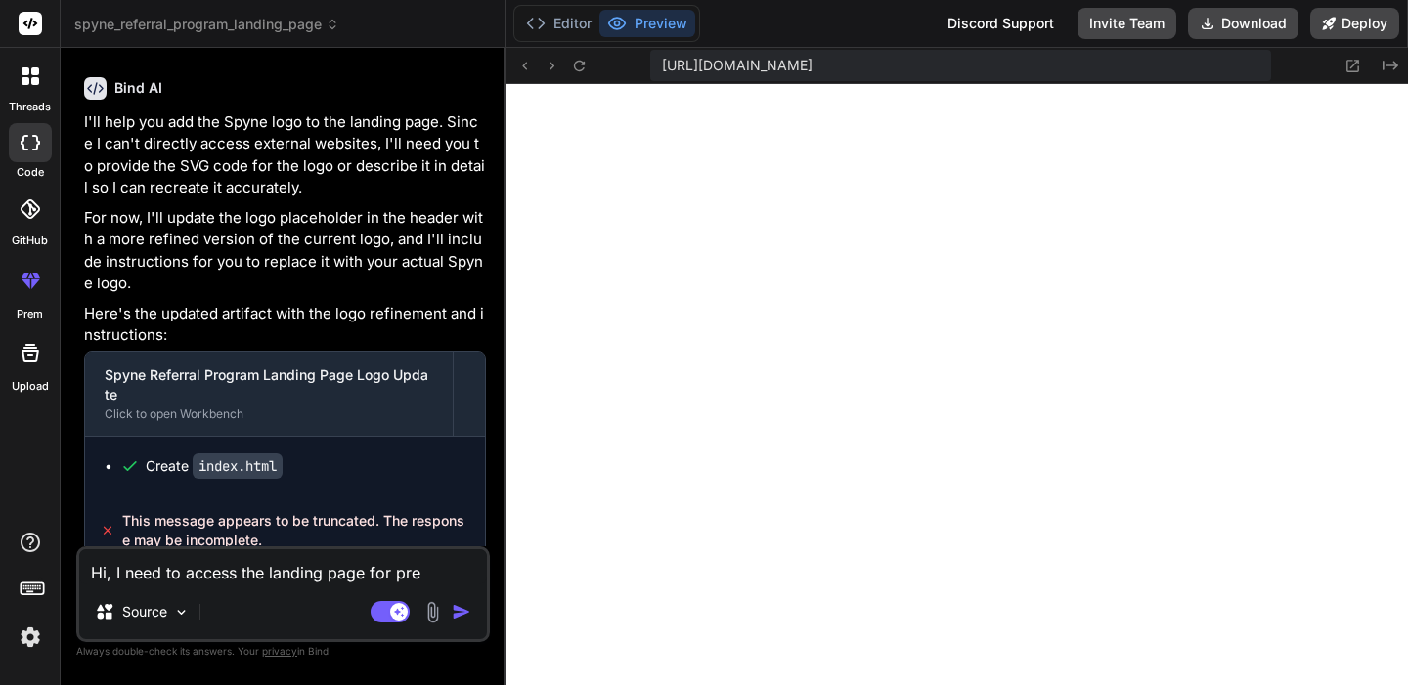
type textarea "Hi, I need to access the landing page for prev"
type textarea "x"
type textarea "Hi, I need to access the landing page for previ"
type textarea "x"
type textarea "Hi, I need to access the landing page for previe"
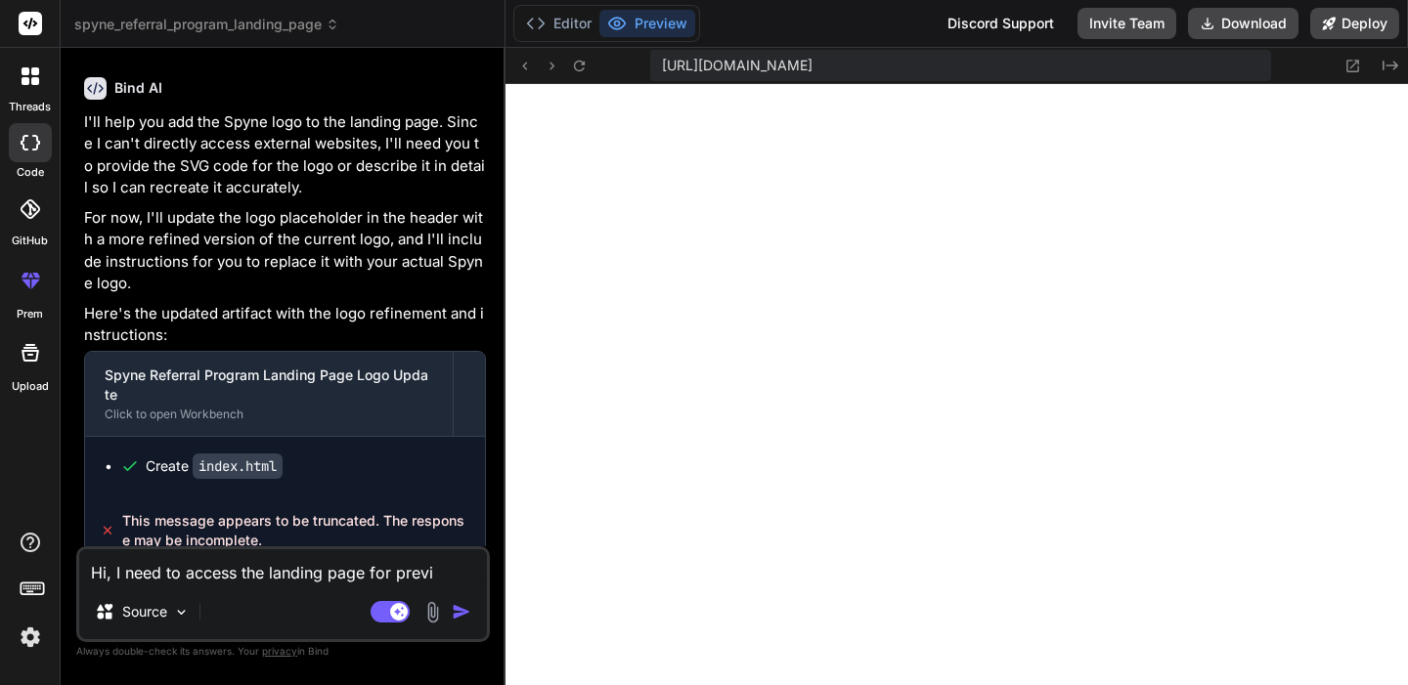
type textarea "x"
type textarea "Hi, I need to access the landing page for preview"
type textarea "x"
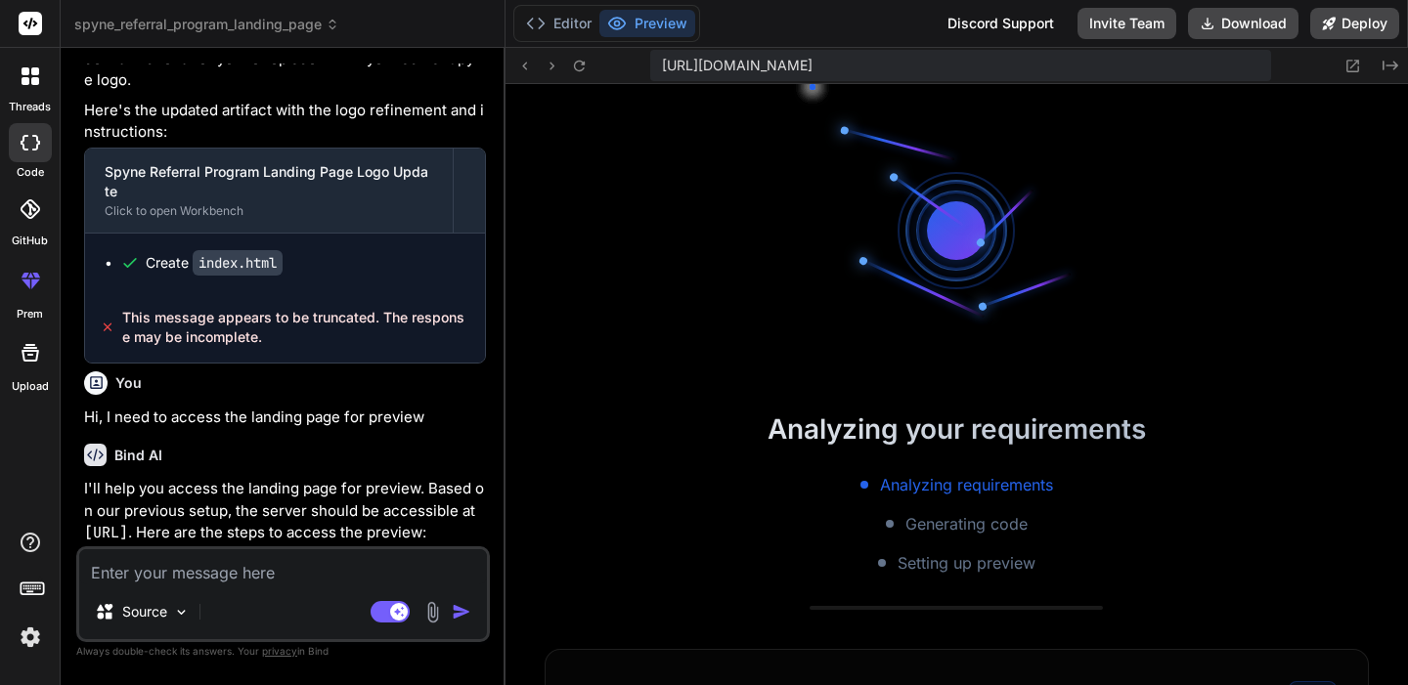
scroll to position [1430, 0]
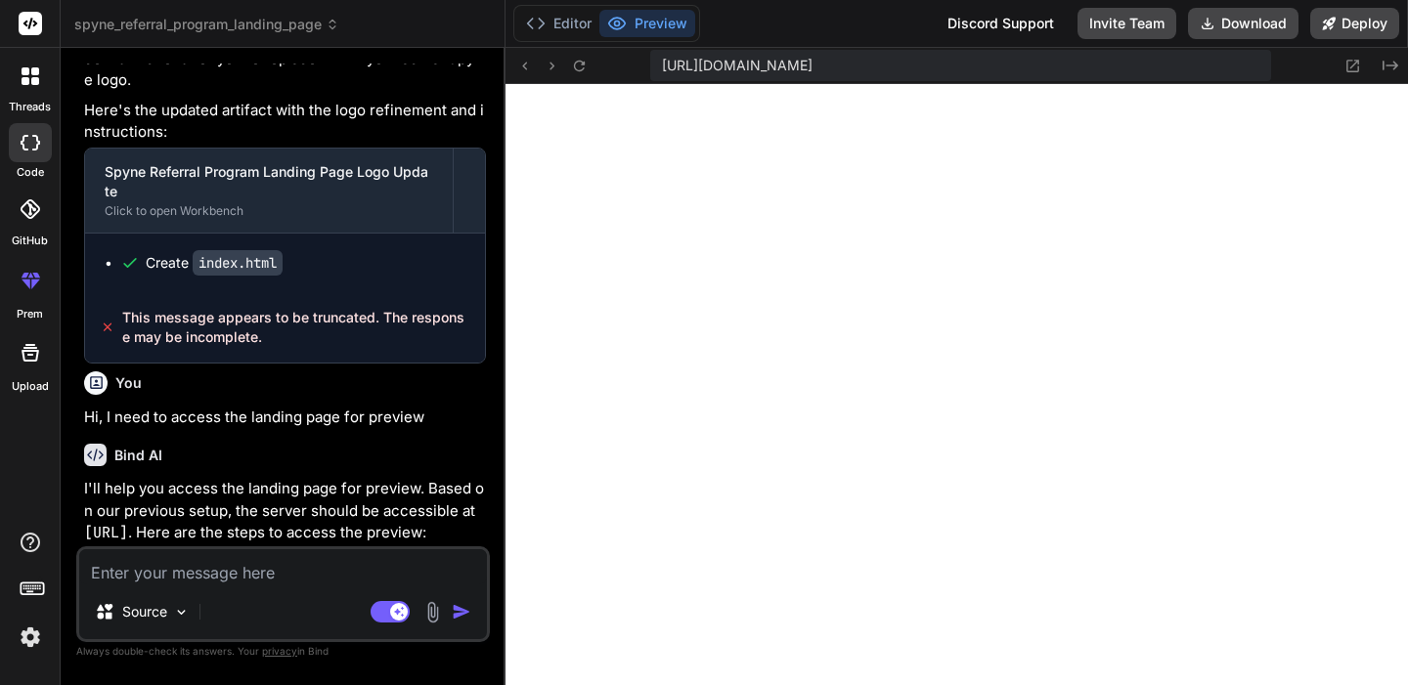
type textarea "x"
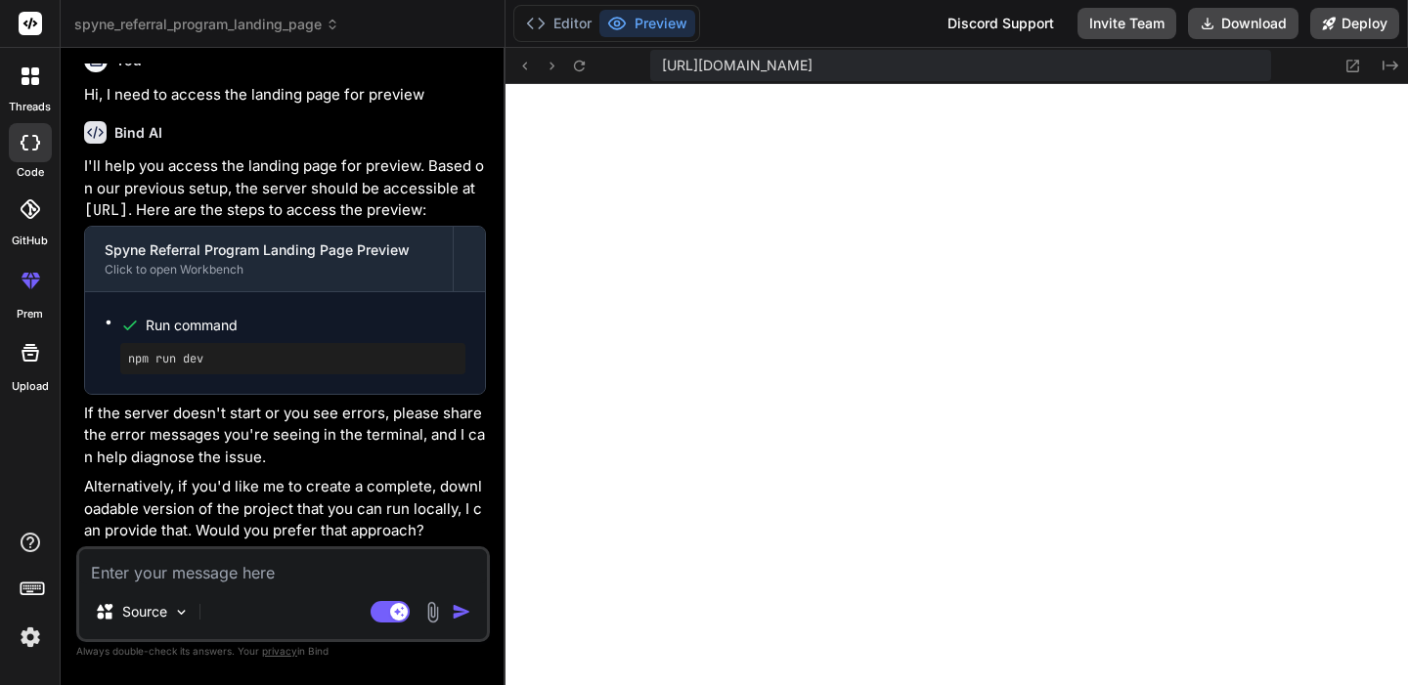
type textarea "Y"
type textarea "x"
type textarea "Ye"
type textarea "x"
type textarea "Ye"
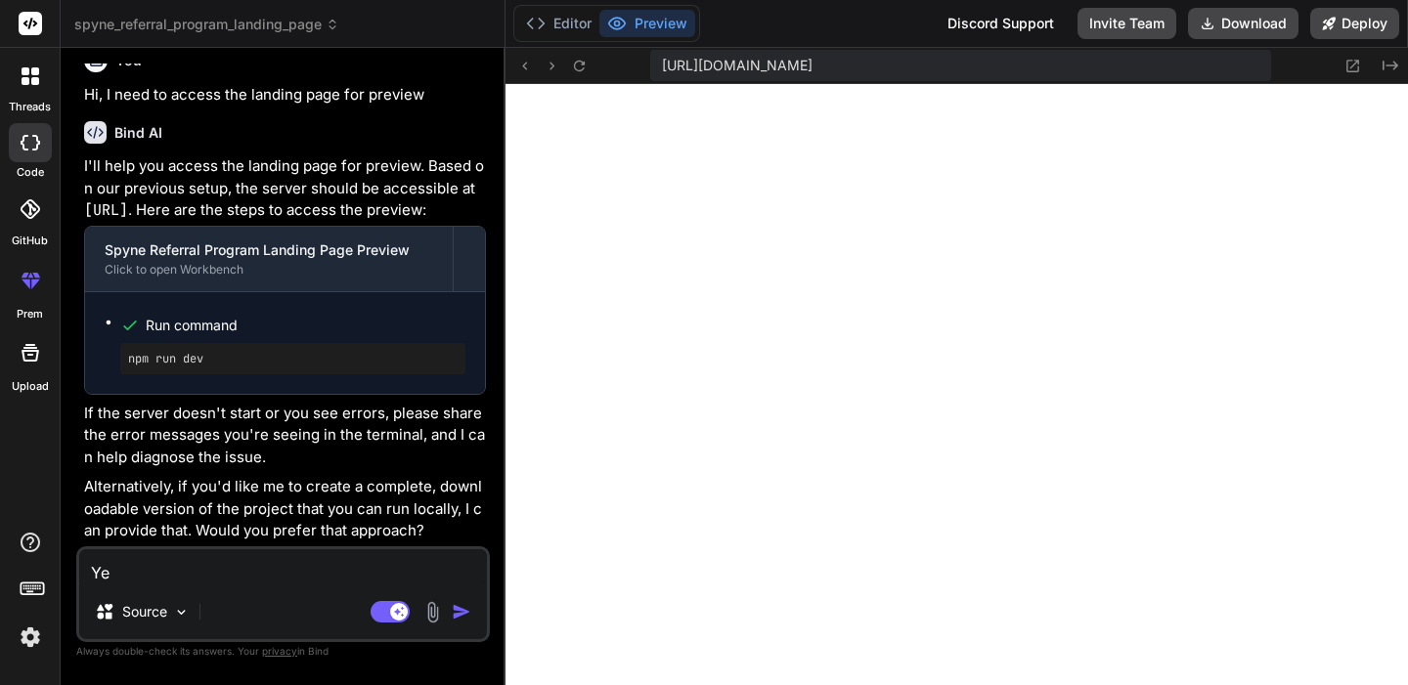
type textarea "x"
type textarea "Ye s"
type textarea "x"
type textarea "Ye sp"
type textarea "x"
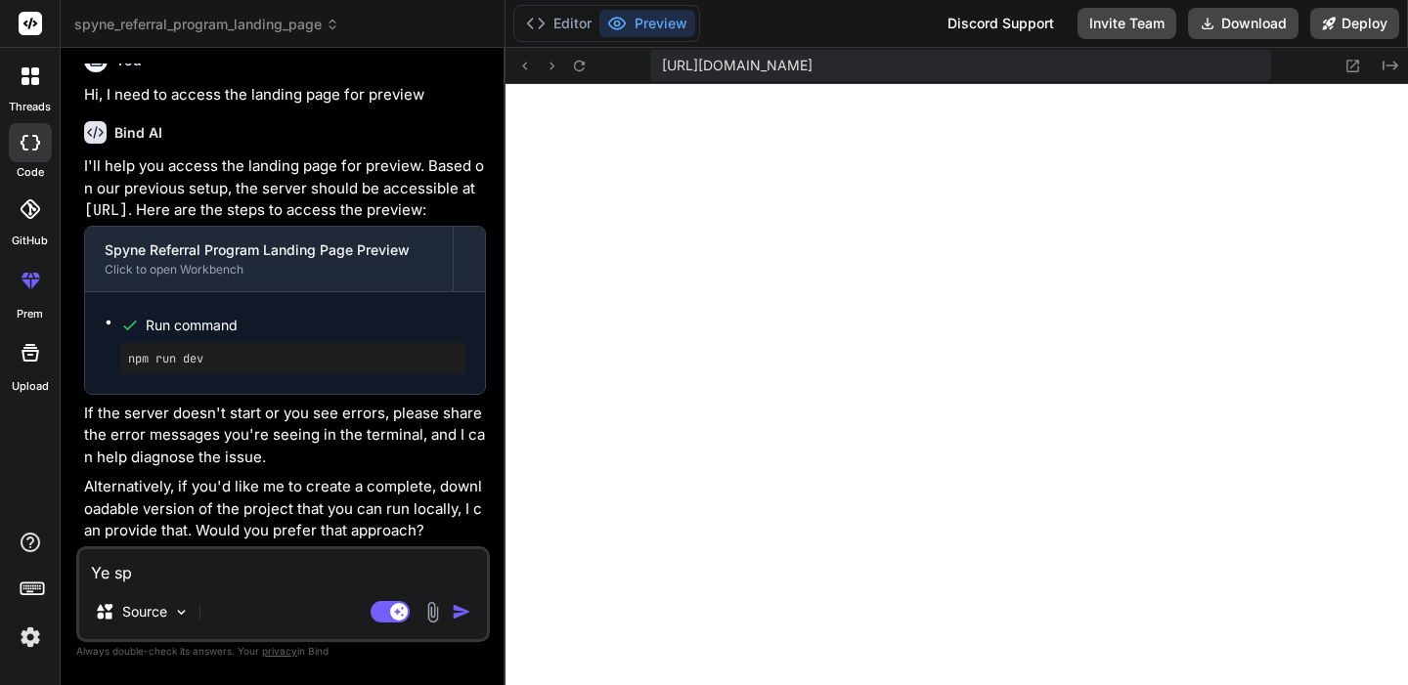
type textarea "Ye spl"
type textarea "x"
type textarea "Ye sple"
type textarea "x"
type textarea "Ye splea"
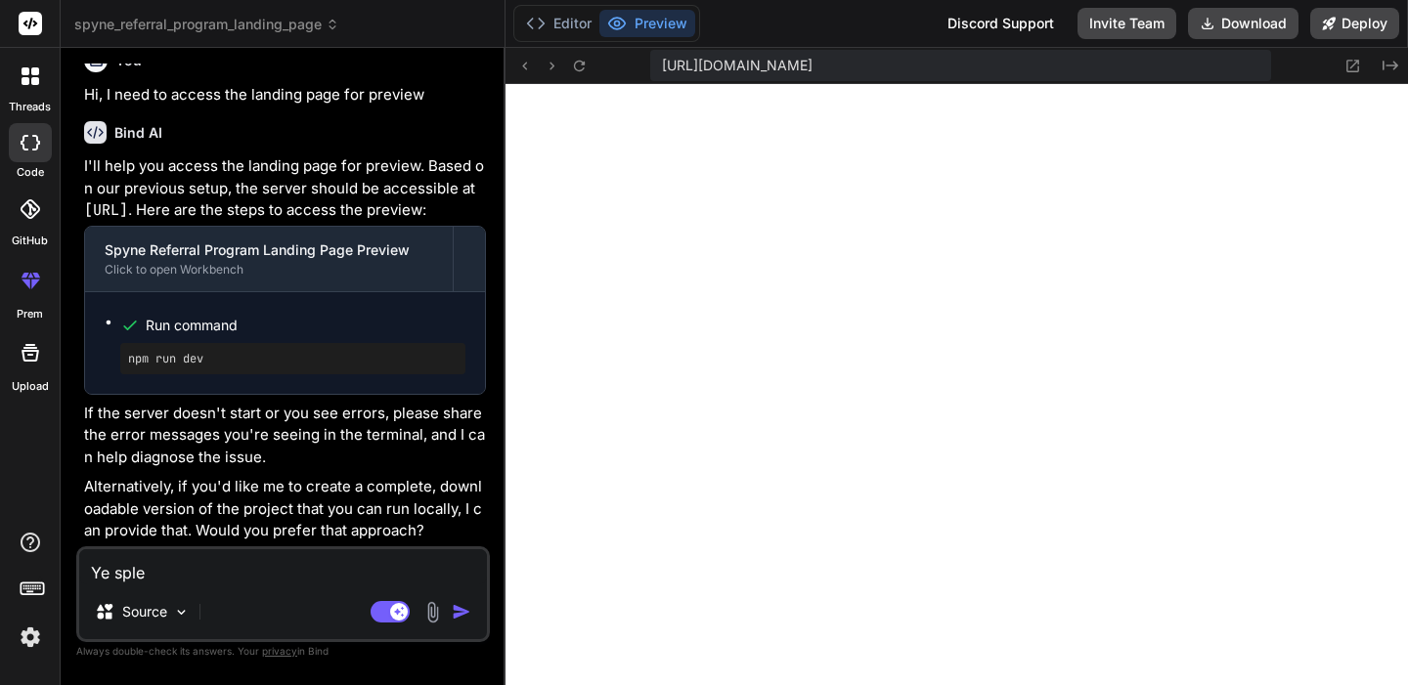
type textarea "x"
type textarea "Ye spleas"
type textarea "x"
type textarea "Ye splease"
type textarea "x"
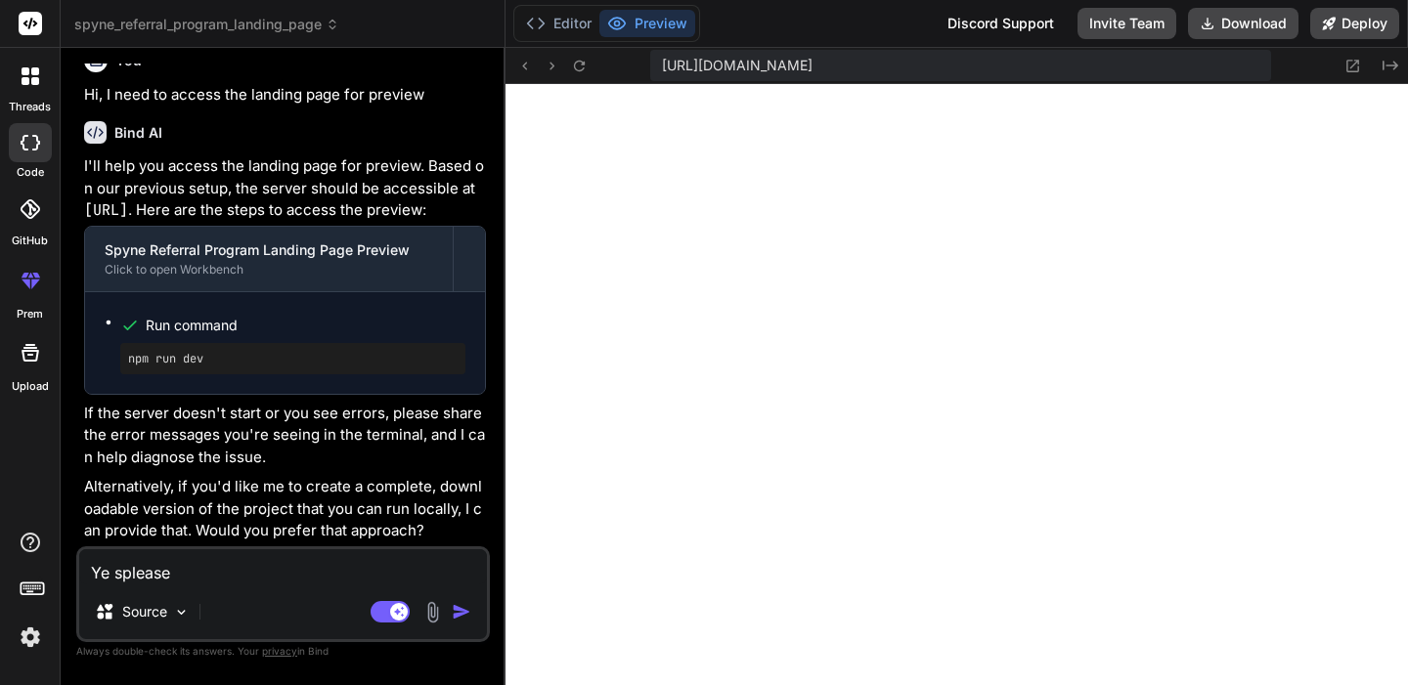
type textarea "Ye spleas"
type textarea "x"
type textarea "Ye splea"
type textarea "x"
type textarea "Ye sple"
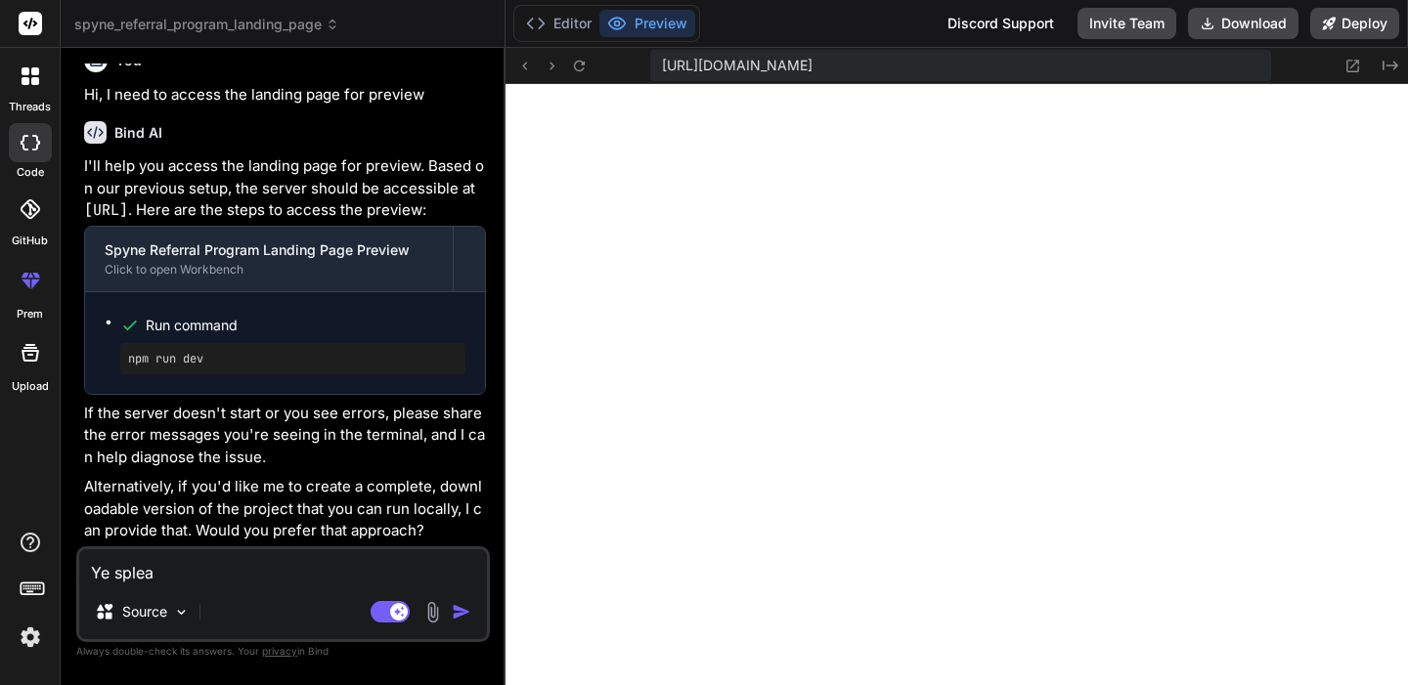
type textarea "x"
type textarea "Ye spl"
type textarea "x"
type textarea "Ye sp"
type textarea "x"
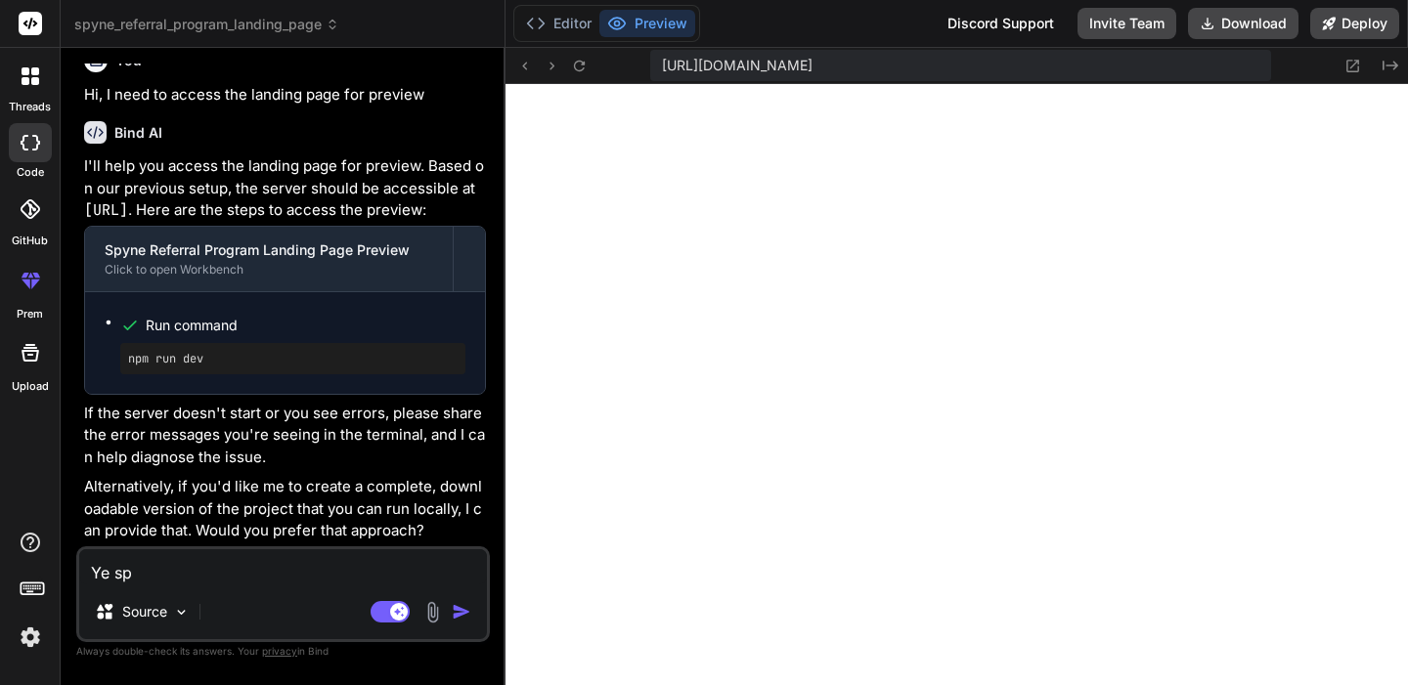
type textarea "Ye s"
type textarea "x"
type textarea "Ye"
type textarea "x"
type textarea "Ye"
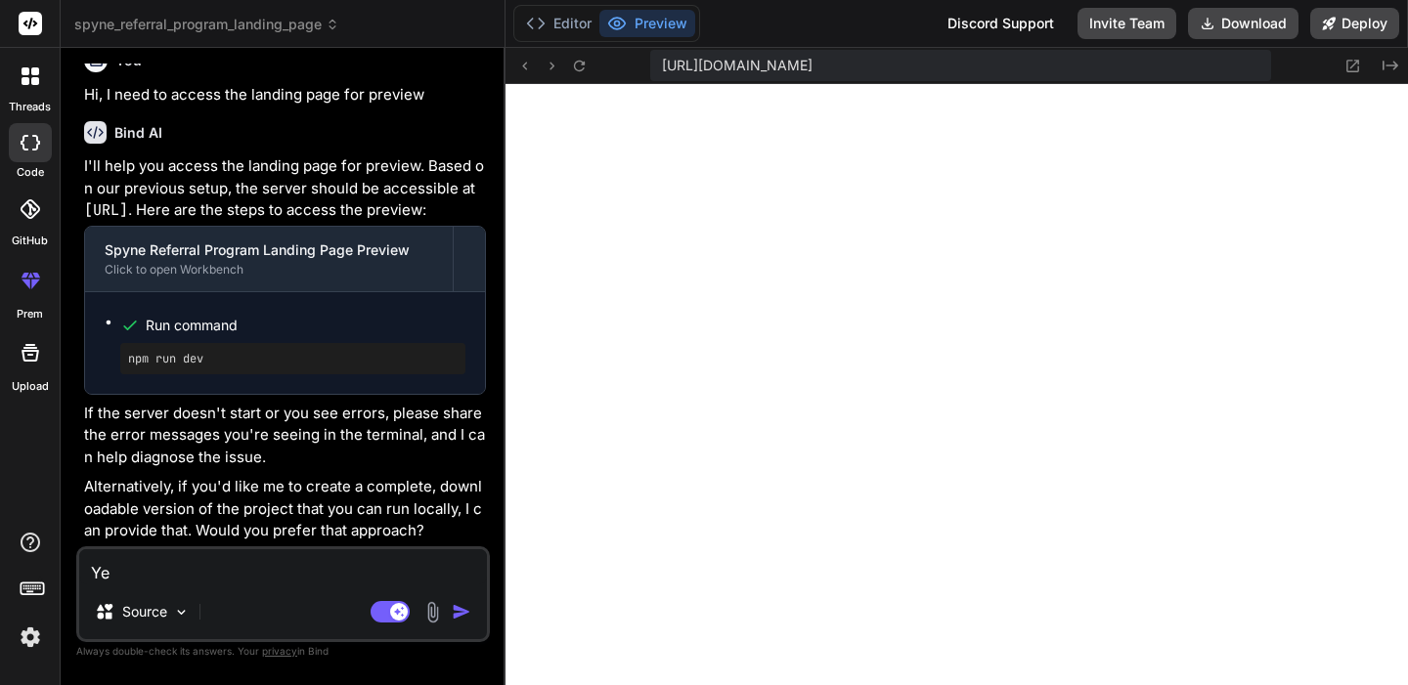
type textarea "x"
type textarea "Yes"
type textarea "x"
type textarea "Yes"
type textarea "x"
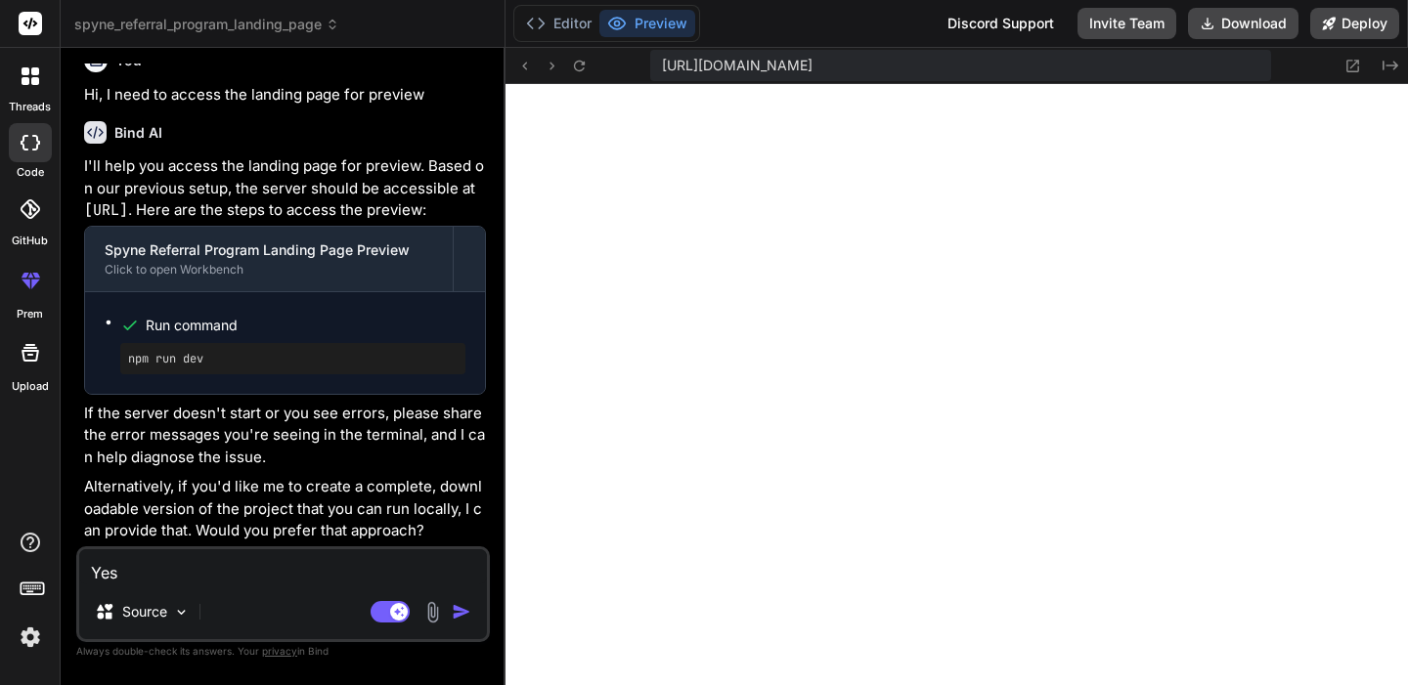
type textarea "Yes p"
type textarea "x"
type textarea "Yes pl"
type textarea "x"
type textarea "Yes ple"
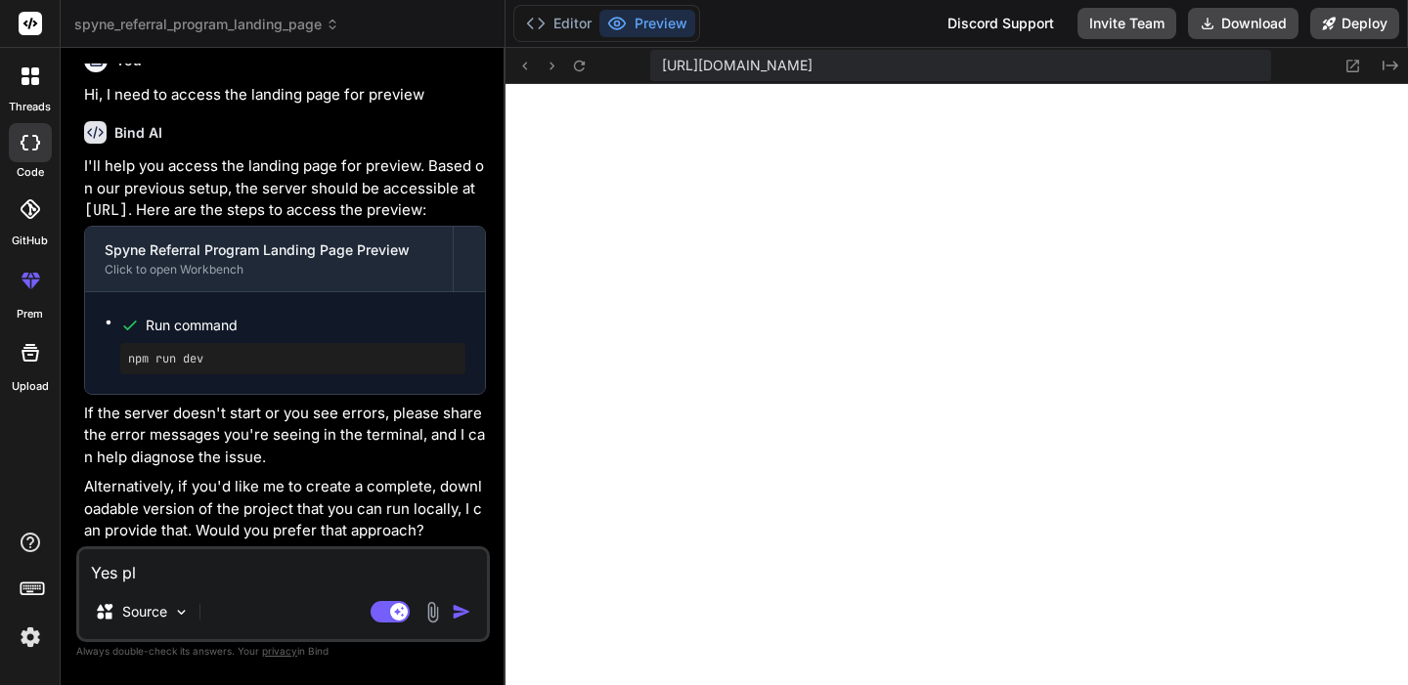
type textarea "x"
type textarea "Yes plea"
type textarea "x"
type textarea "Yes pleas"
type textarea "x"
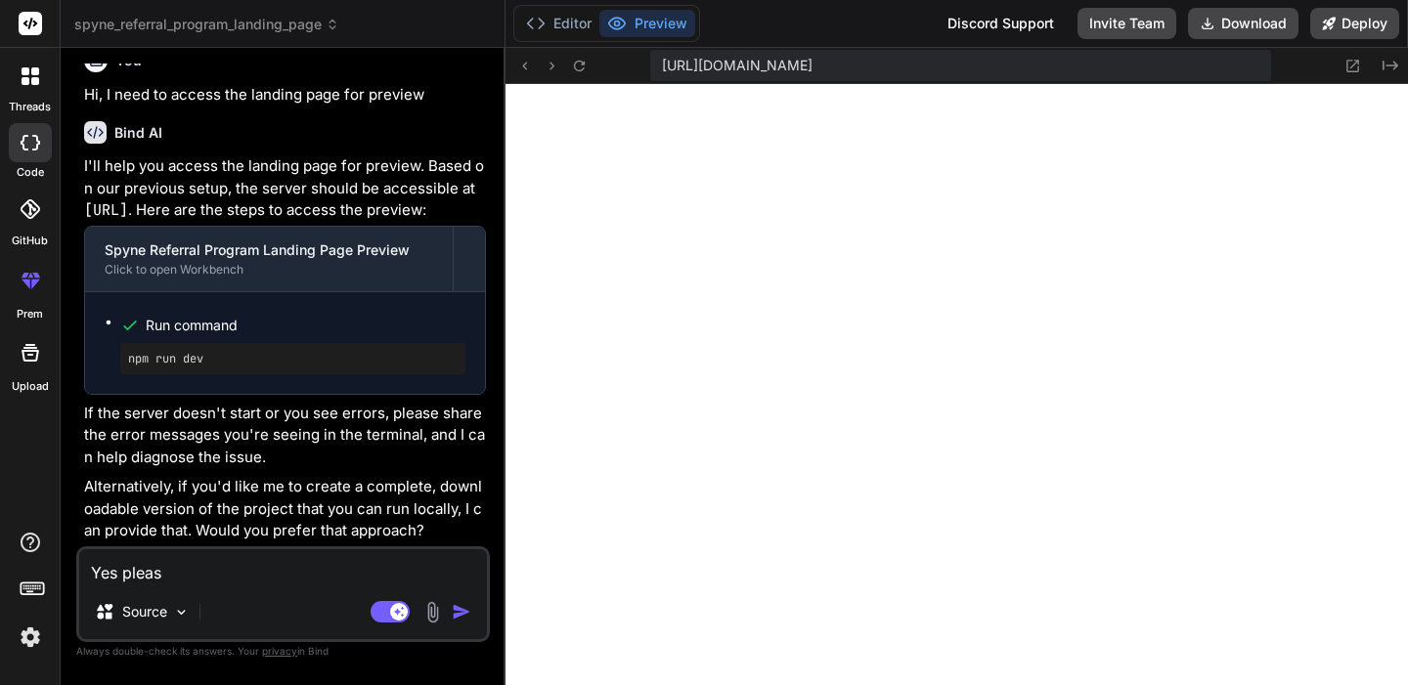
type textarea "Yes please"
type textarea "x"
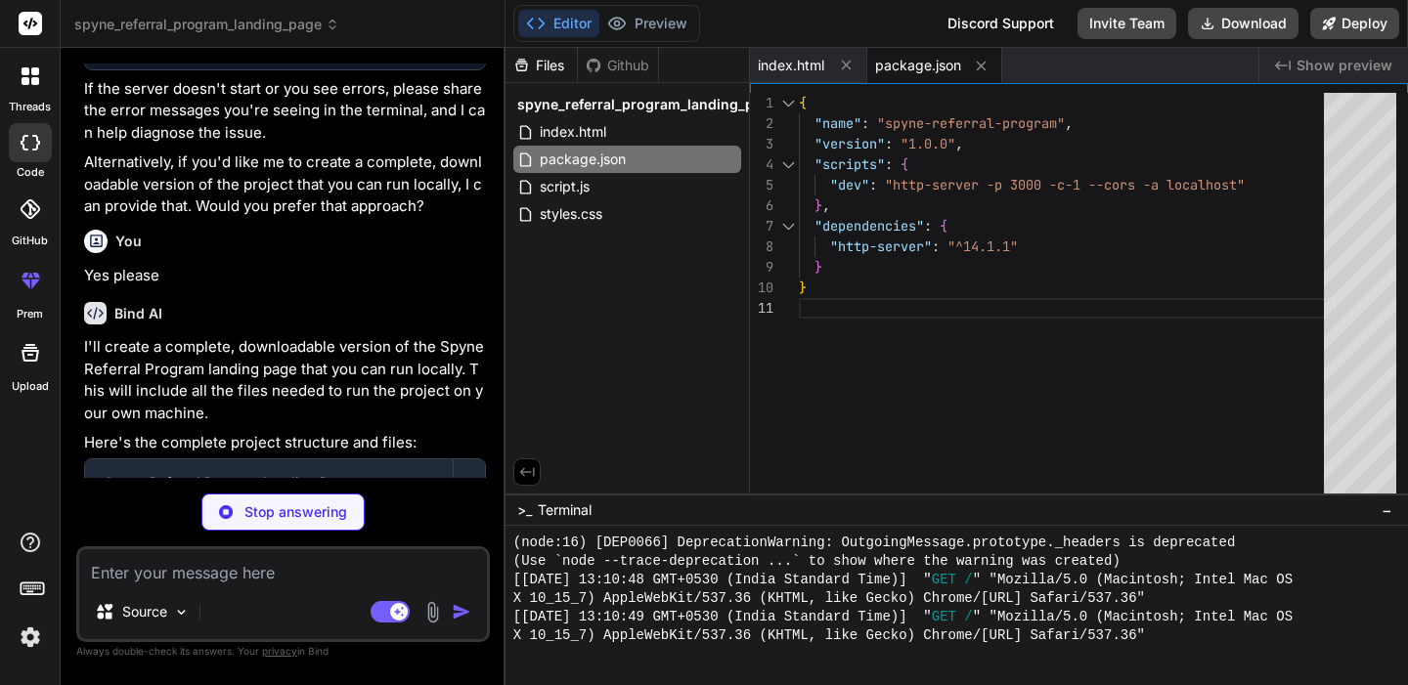
scroll to position [4670, 0]
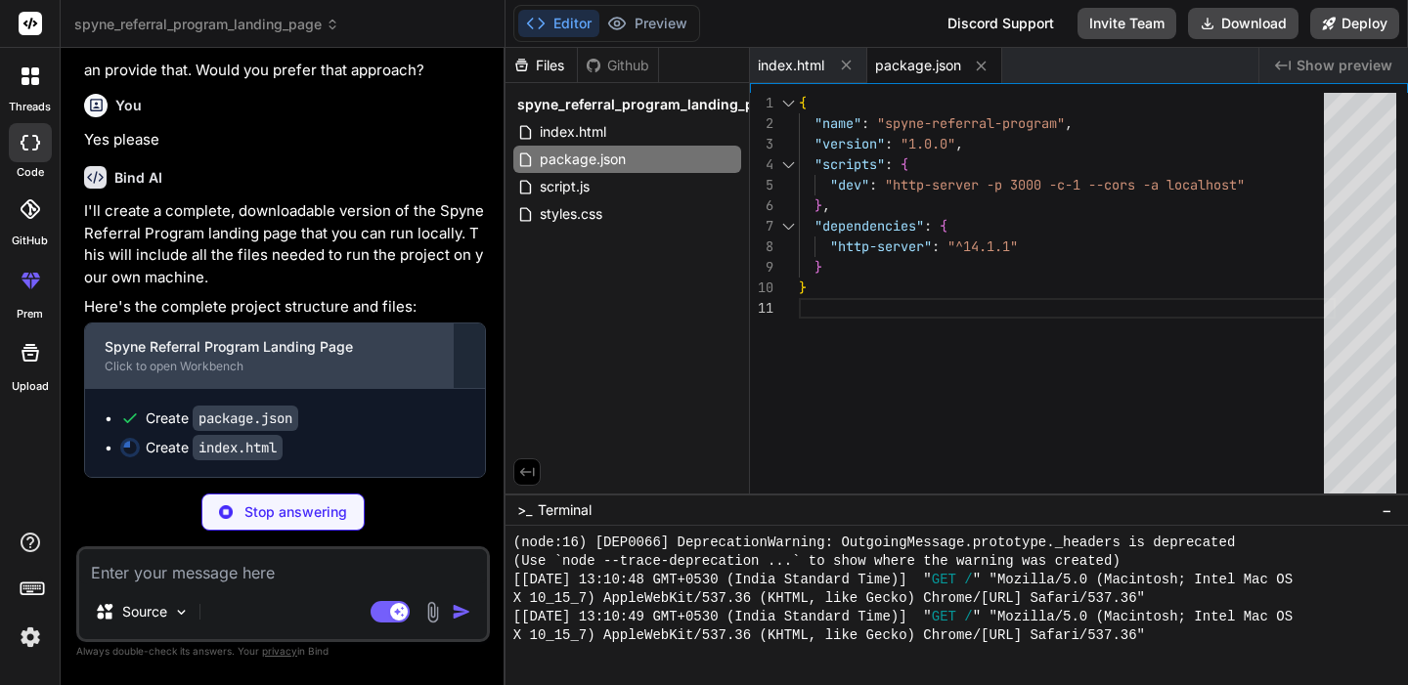
click at [171, 366] on div "Click to open Workbench" at bounding box center [269, 367] width 328 height 16
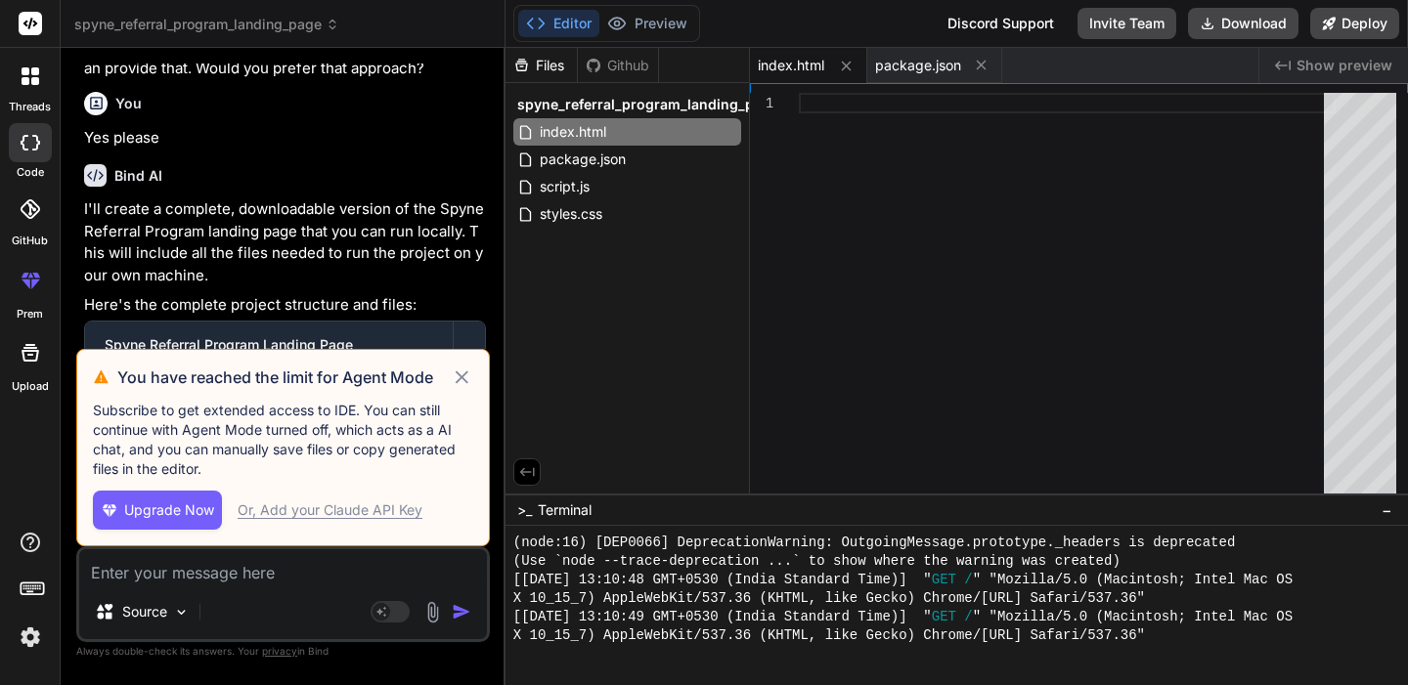
click at [464, 383] on icon at bounding box center [462, 377] width 22 height 23
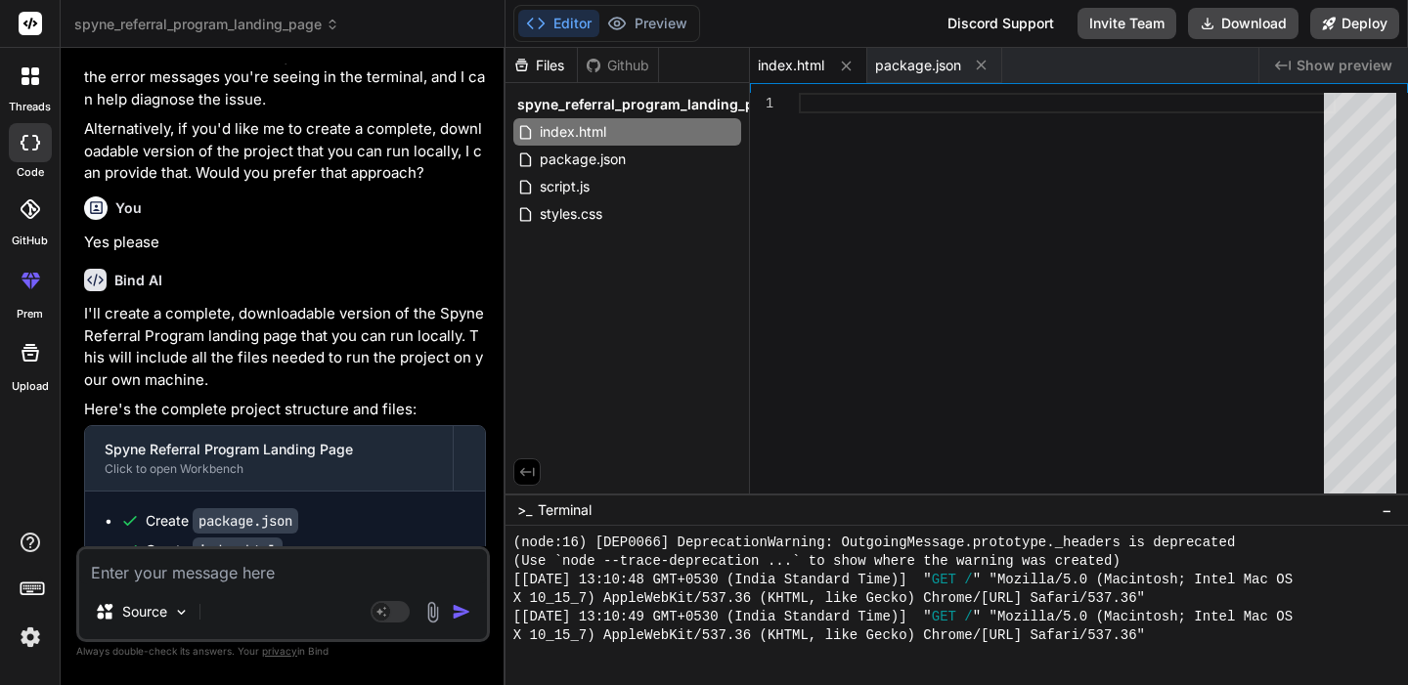
scroll to position [4672, 0]
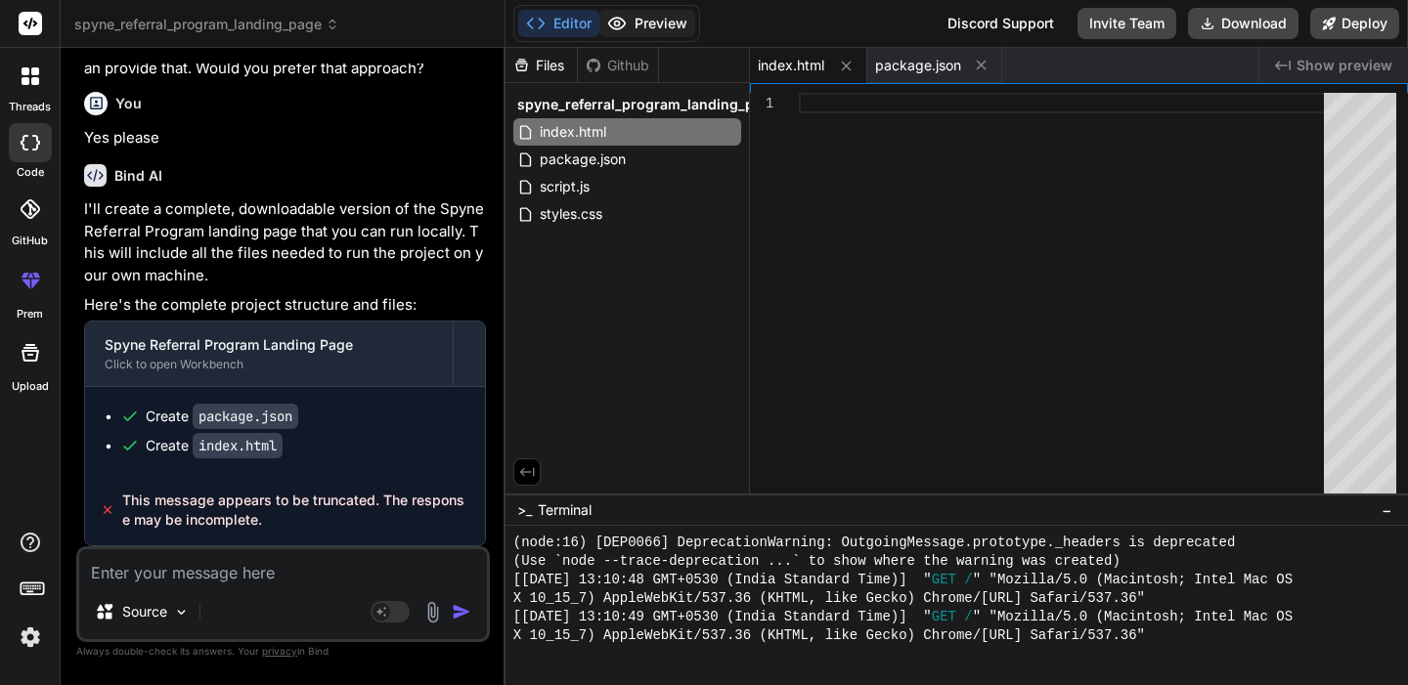
click at [647, 14] on button "Preview" at bounding box center [647, 23] width 96 height 27
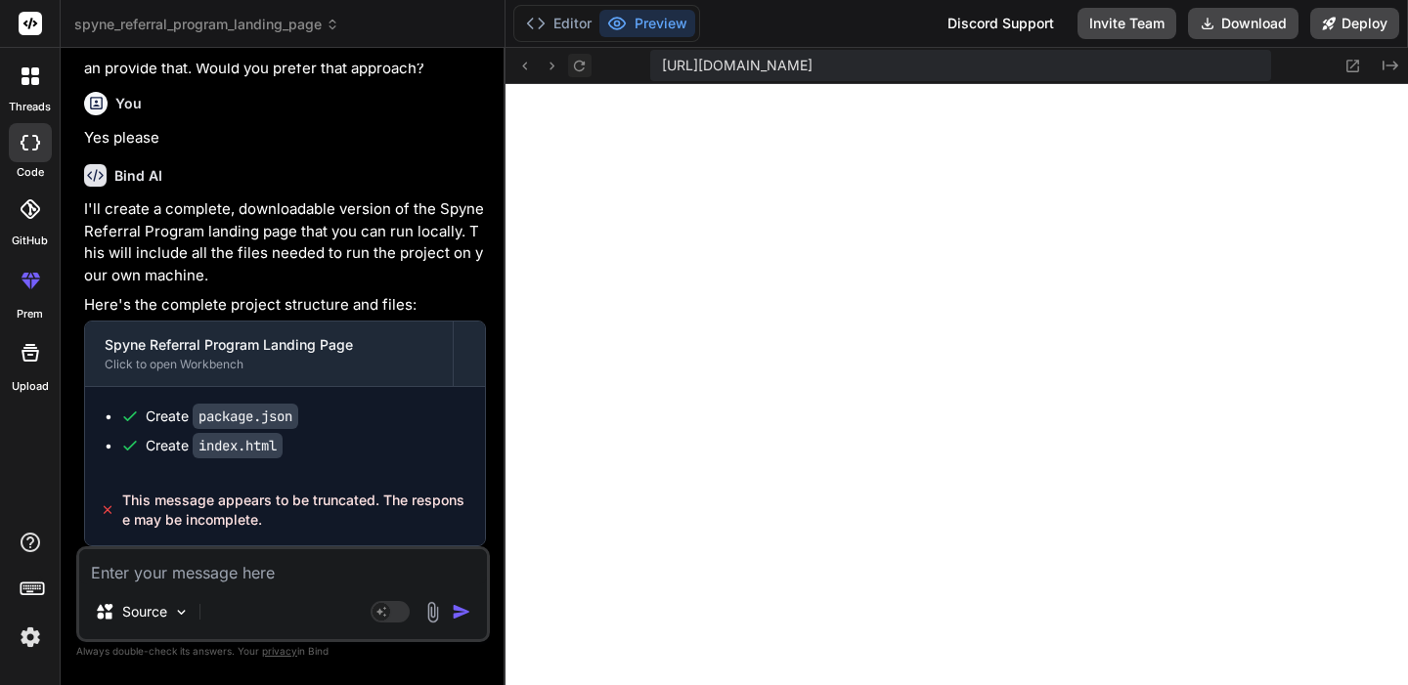
click at [576, 65] on icon at bounding box center [579, 66] width 17 height 17
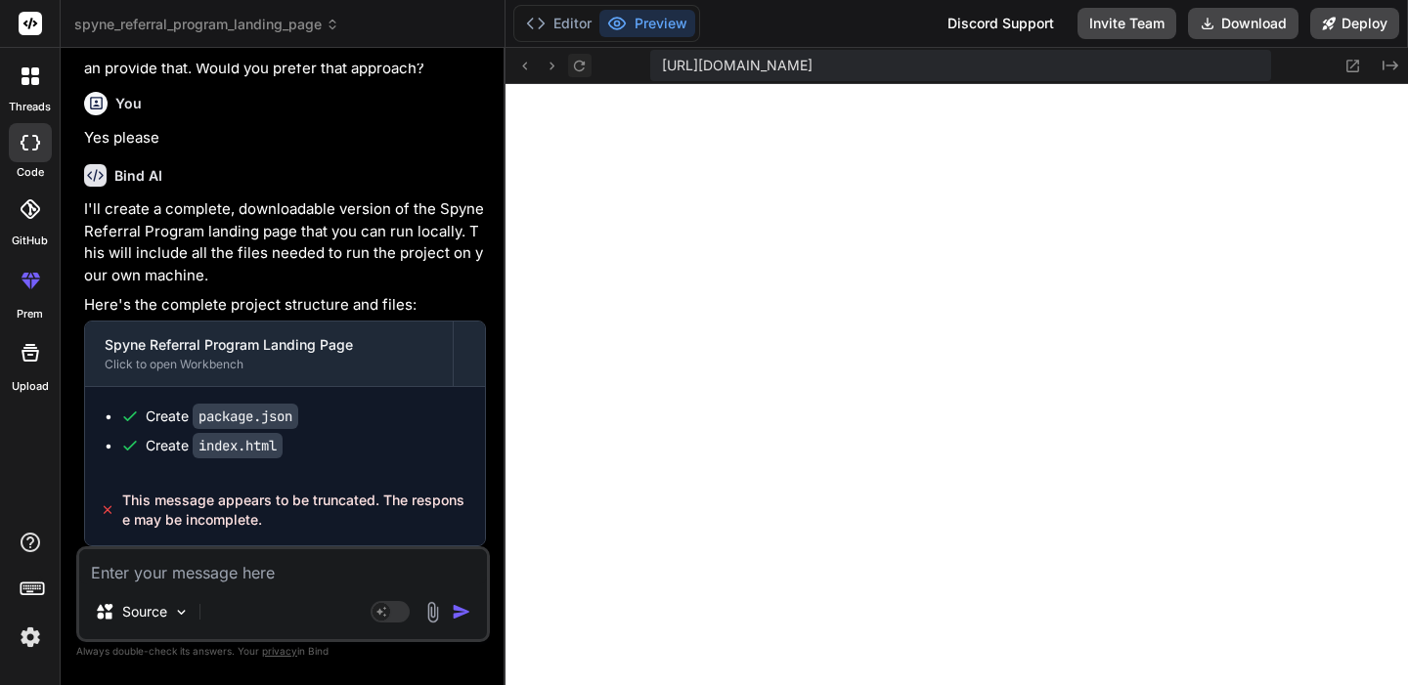
click at [576, 65] on icon at bounding box center [579, 66] width 17 height 17
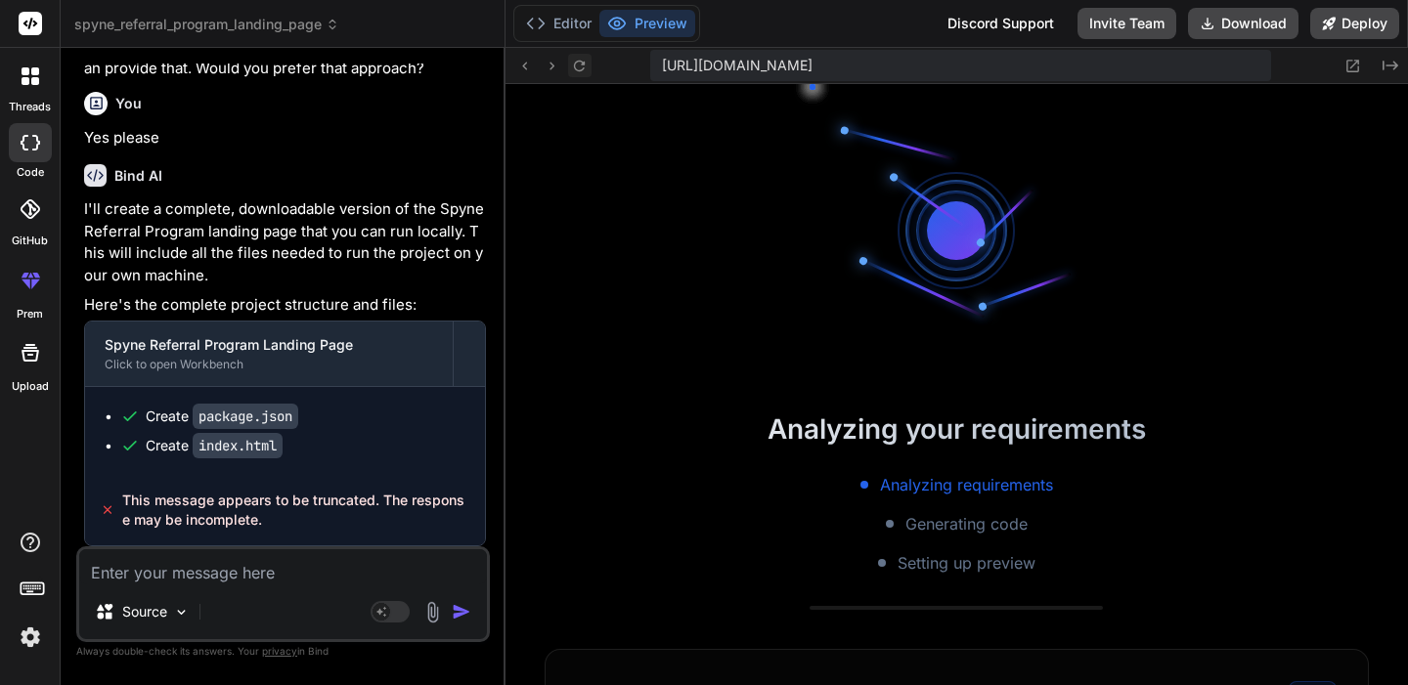
click at [576, 65] on icon at bounding box center [579, 66] width 17 height 17
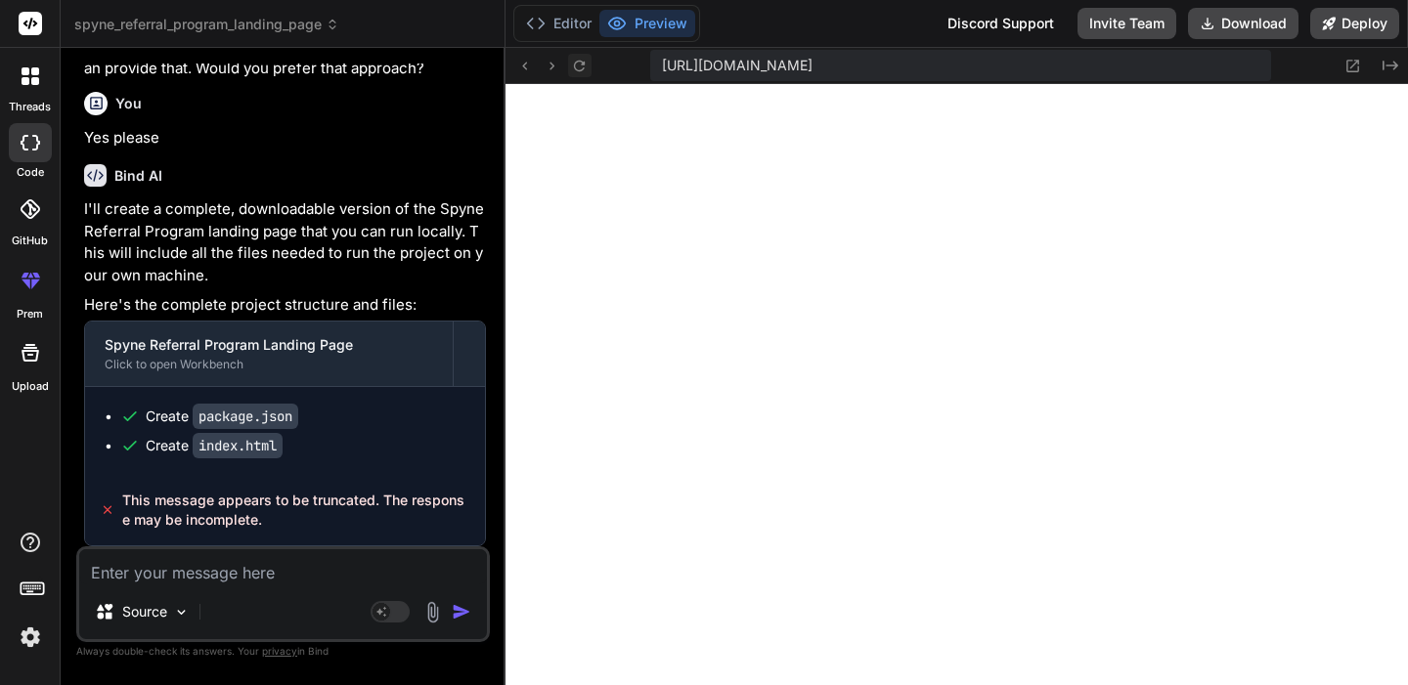
click at [576, 65] on icon at bounding box center [579, 66] width 17 height 17
click at [1270, 22] on button "Download" at bounding box center [1243, 23] width 110 height 31
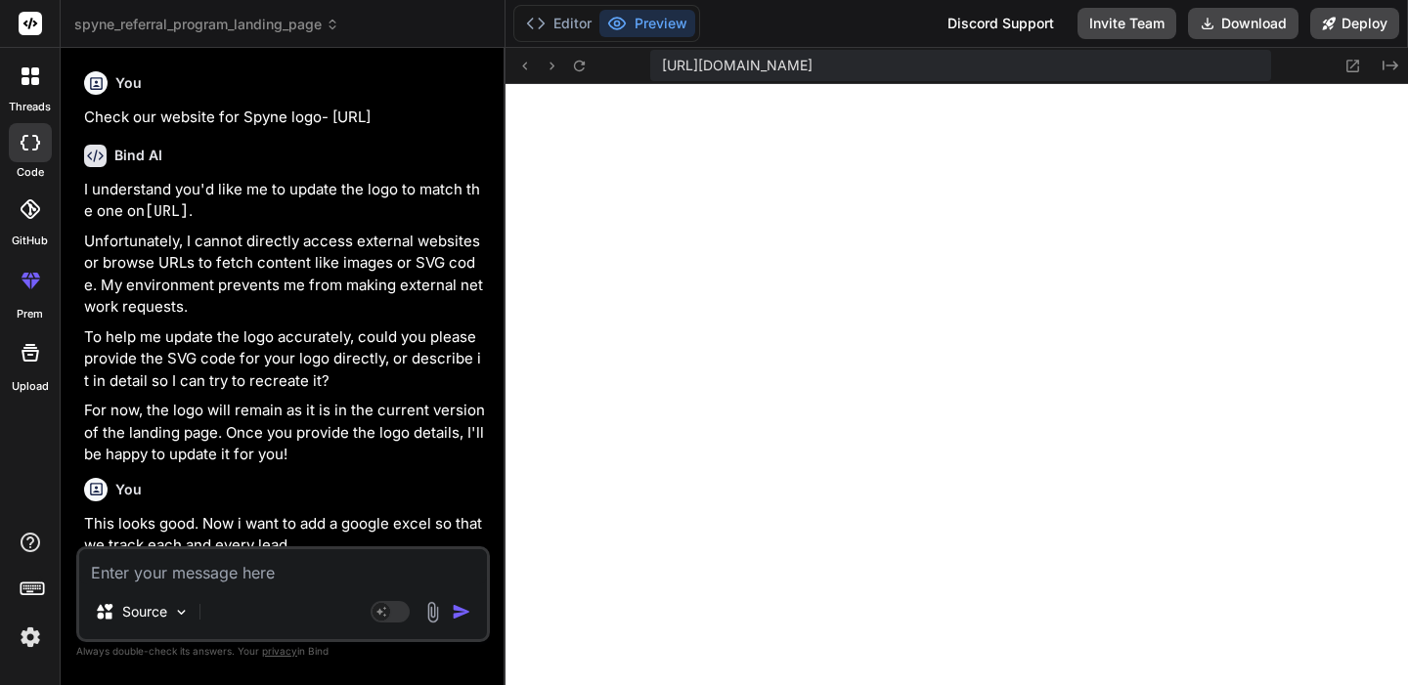
scroll to position [943, 0]
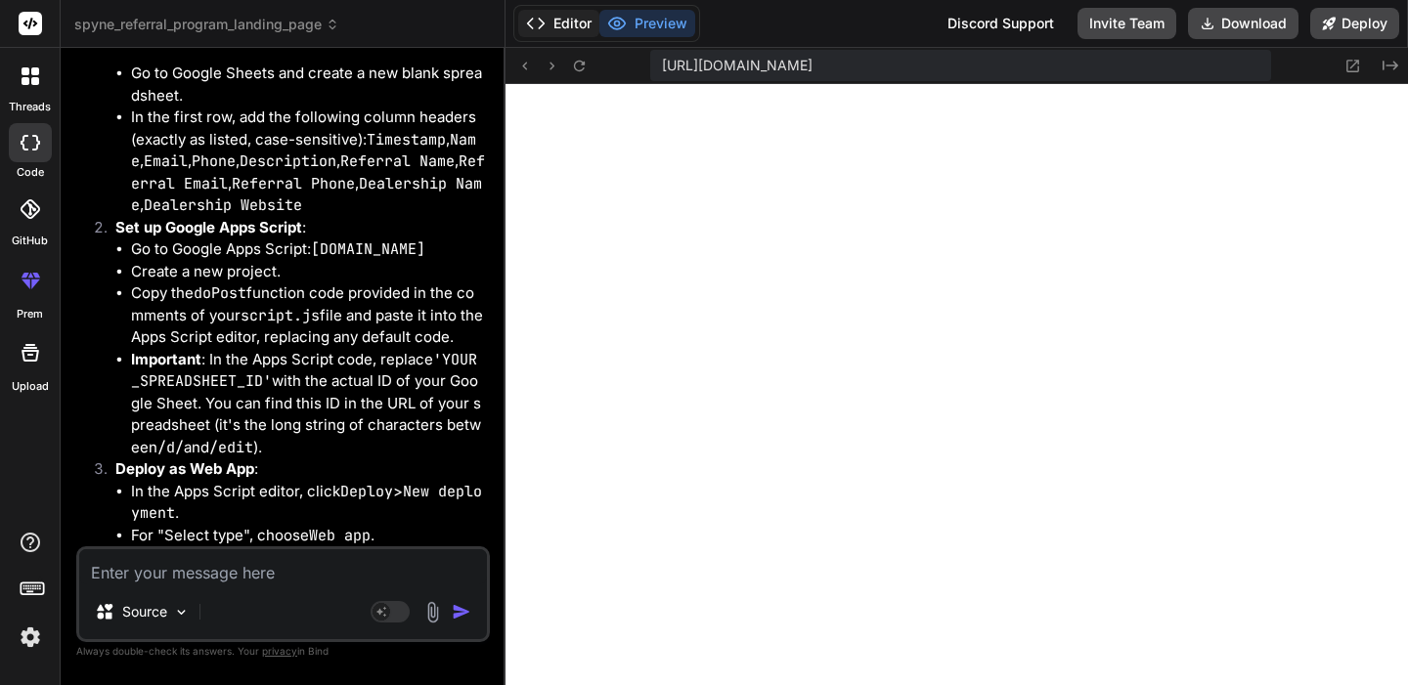
click at [564, 16] on button "Editor" at bounding box center [558, 23] width 81 height 27
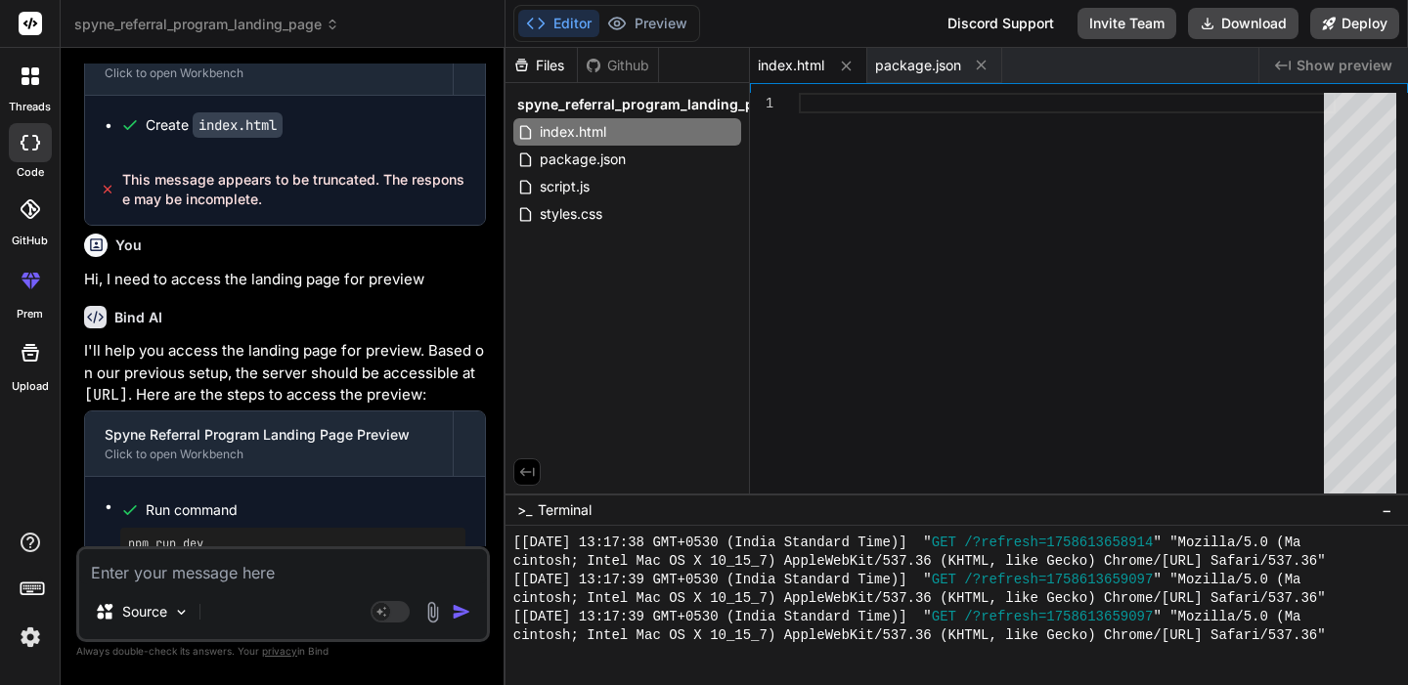
scroll to position [4672, 0]
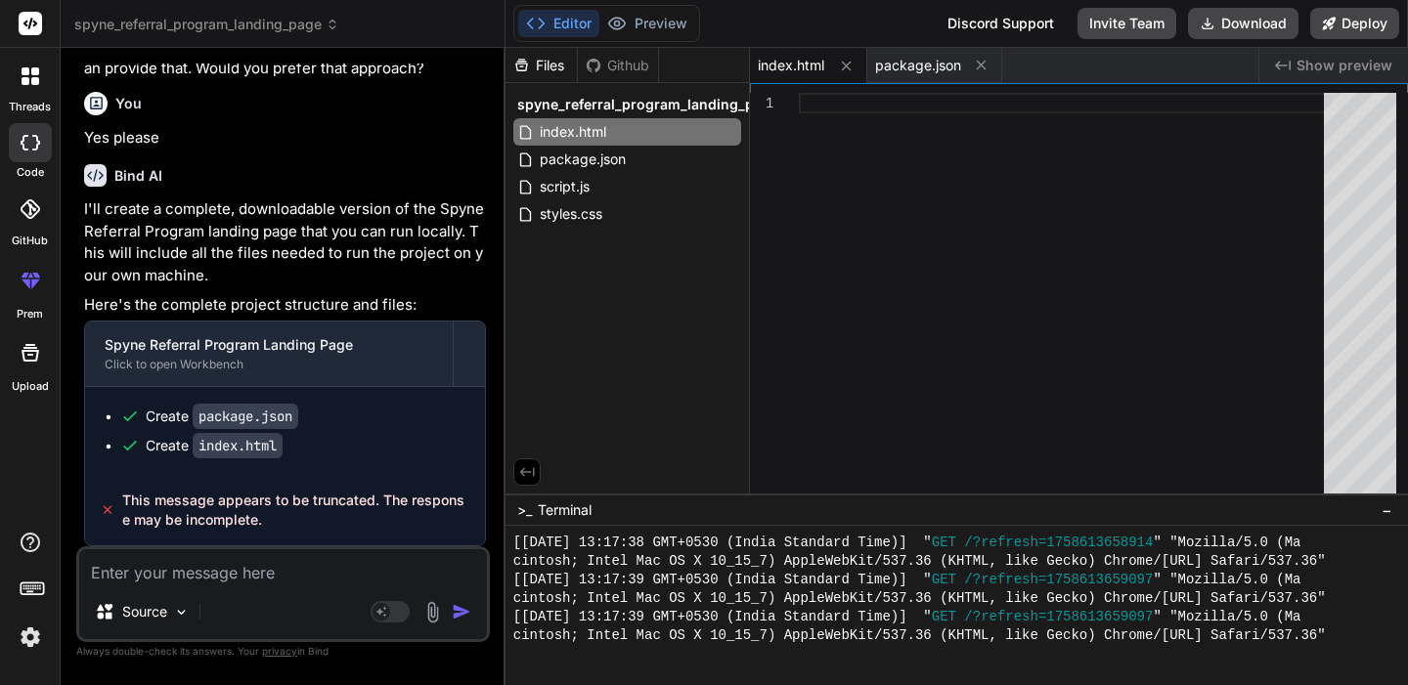
click at [200, 582] on textarea at bounding box center [283, 566] width 408 height 35
click at [181, 616] on img at bounding box center [181, 612] width 17 height 17
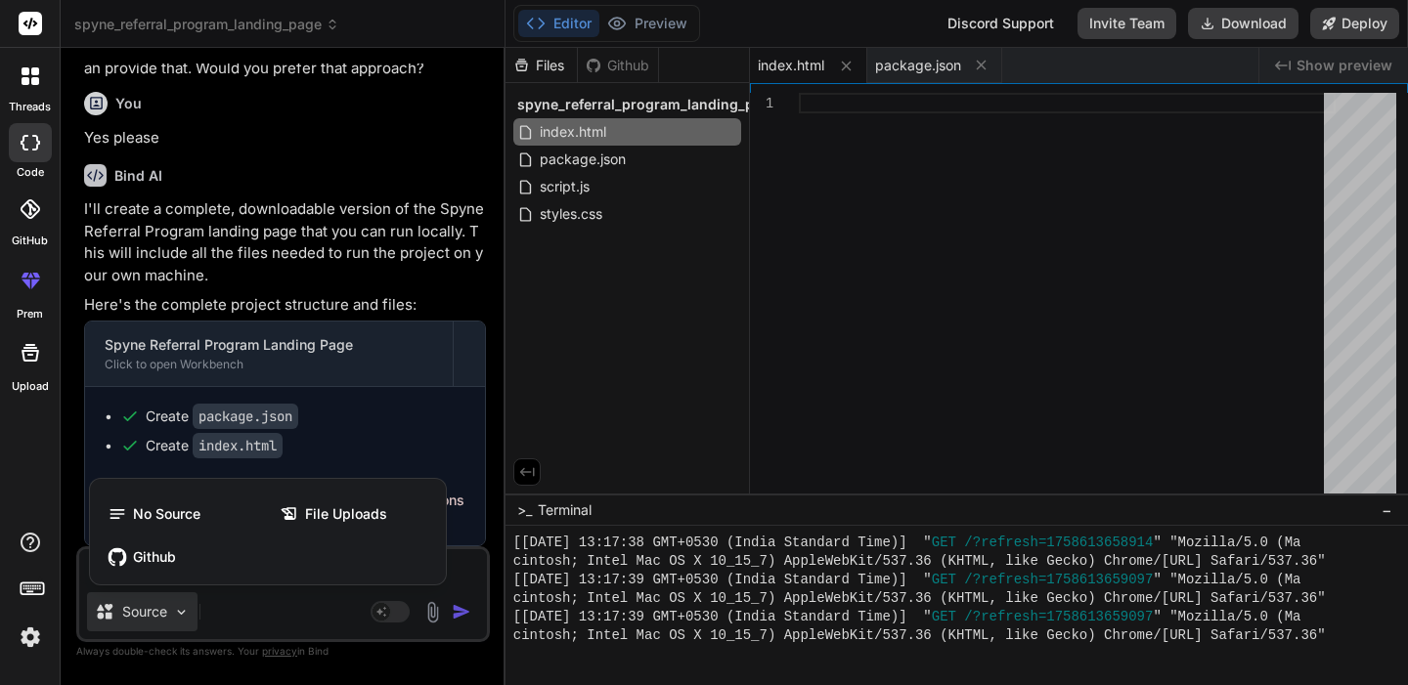
click at [272, 625] on div at bounding box center [704, 342] width 1408 height 685
type textarea "x"
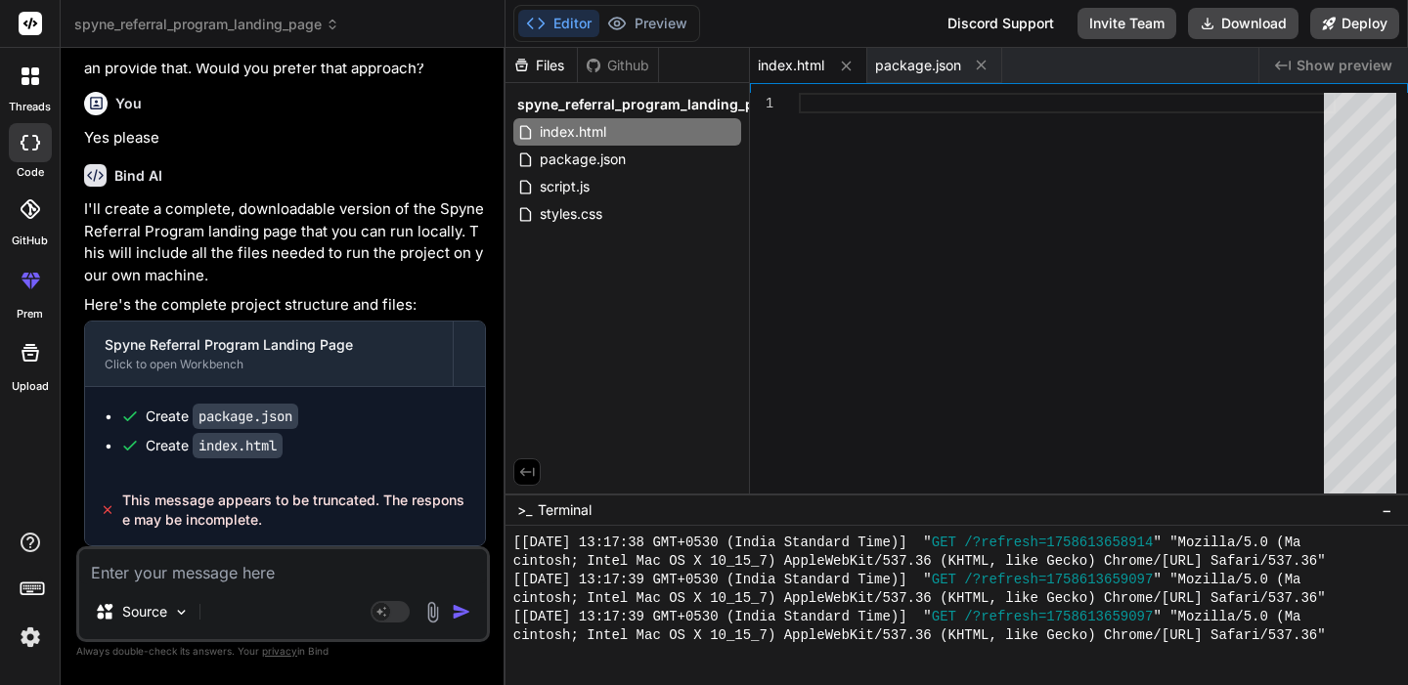
click at [275, 583] on textarea at bounding box center [283, 566] width 408 height 35
type textarea "s"
type textarea "x"
type textarea "sh"
type textarea "x"
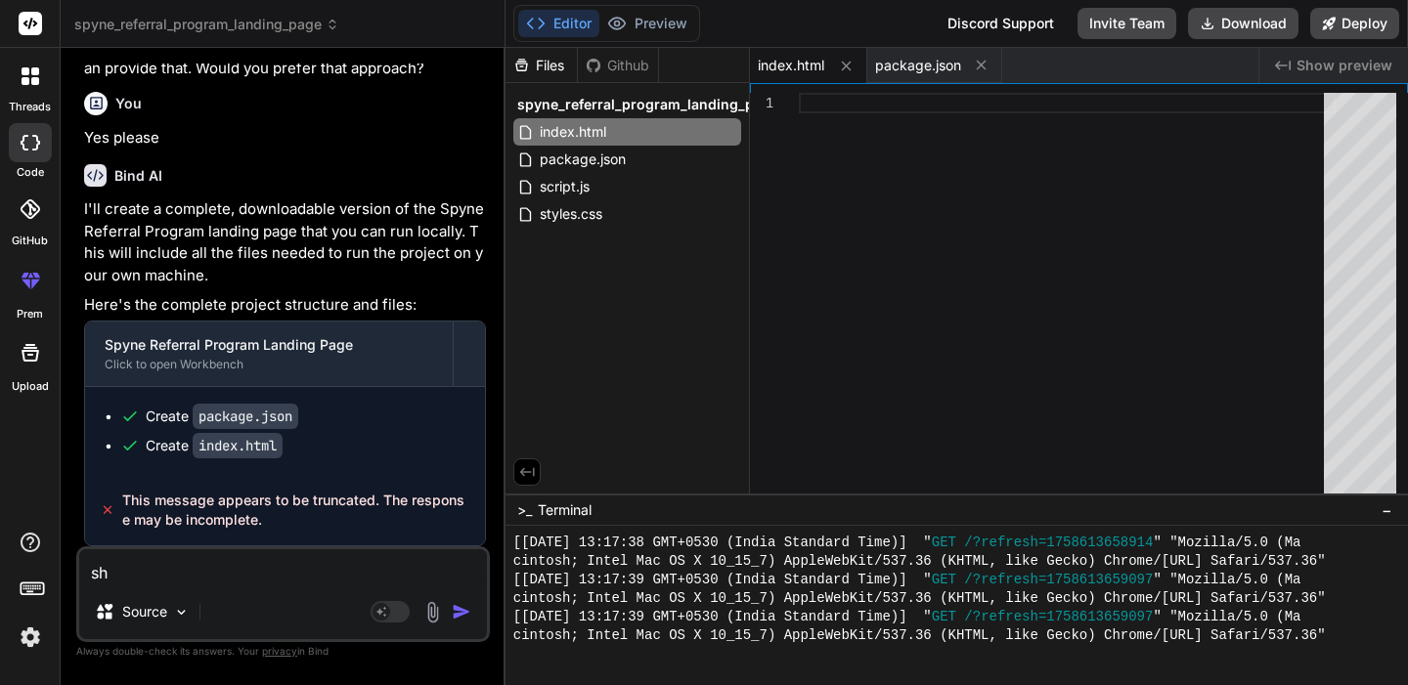
type textarea "sha"
type textarea "x"
type textarea "shar"
type textarea "x"
type textarea "share"
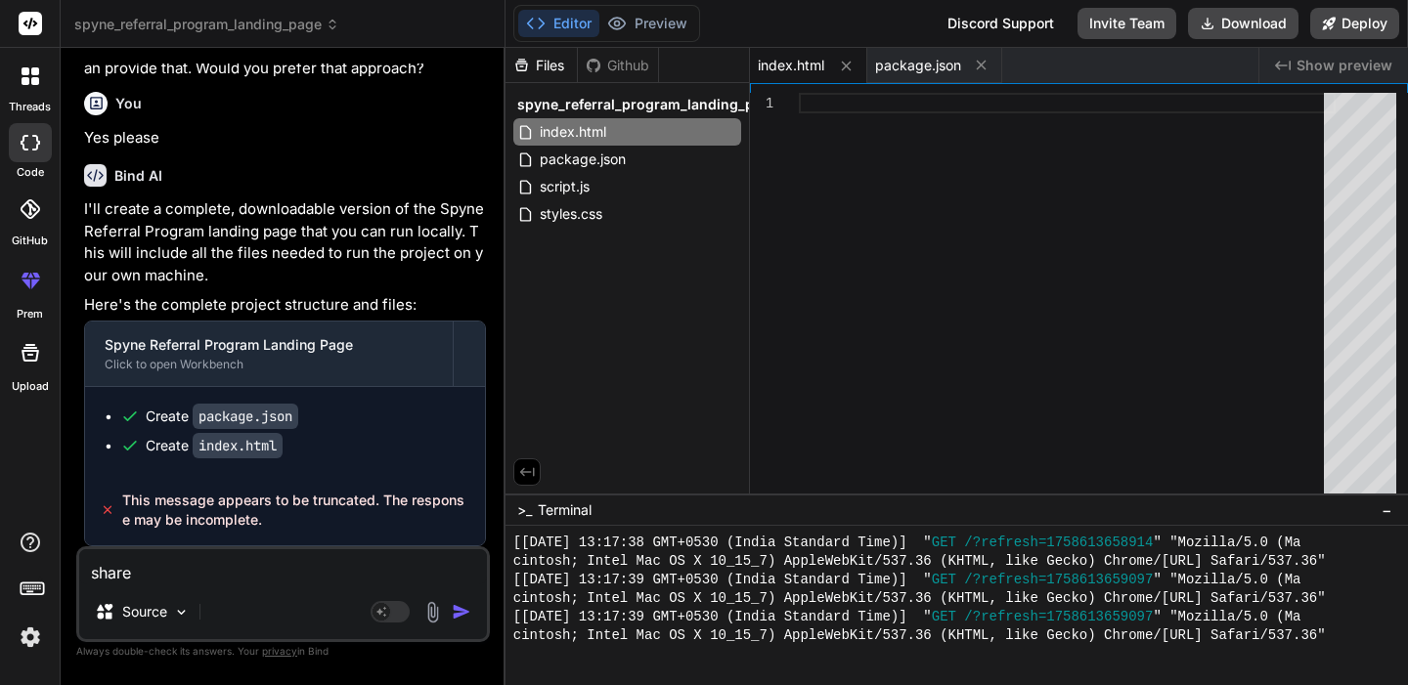
type textarea "x"
type textarea "share"
type textarea "x"
type textarea "share t"
type textarea "x"
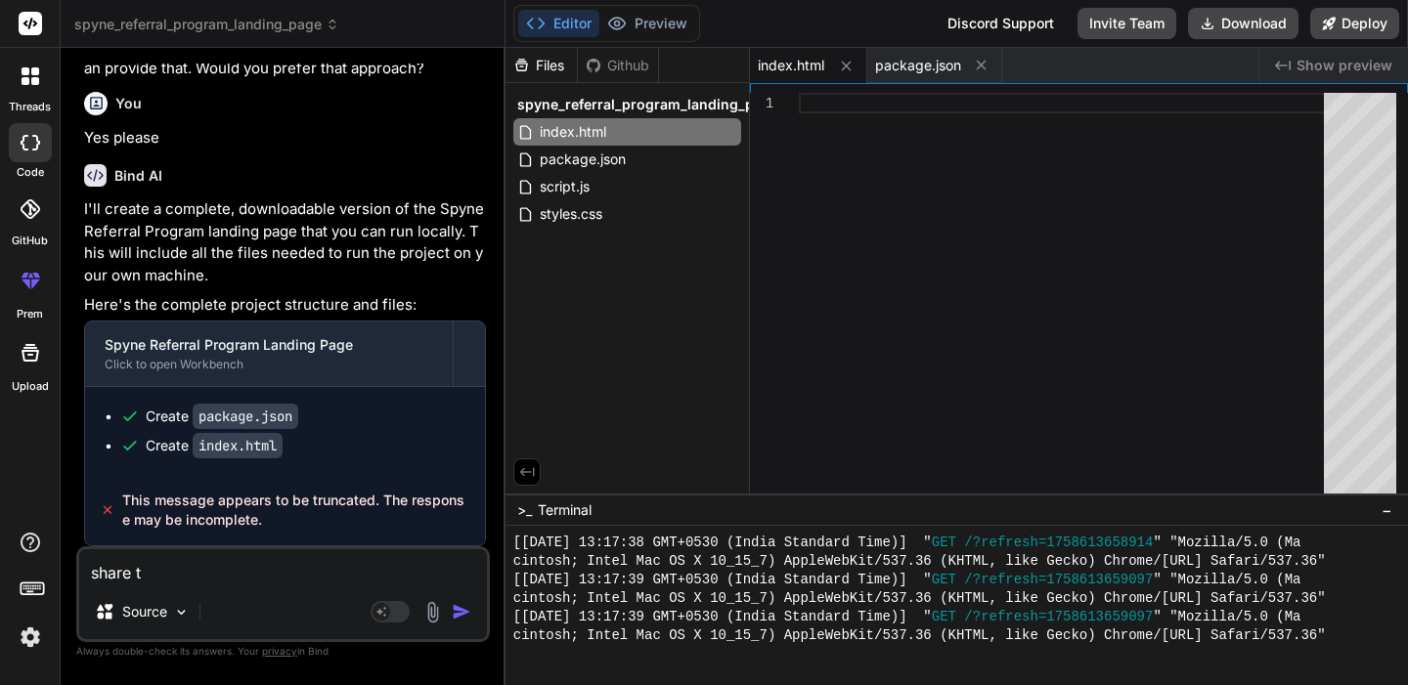
type textarea "share th"
type textarea "x"
type textarea "share the"
type textarea "x"
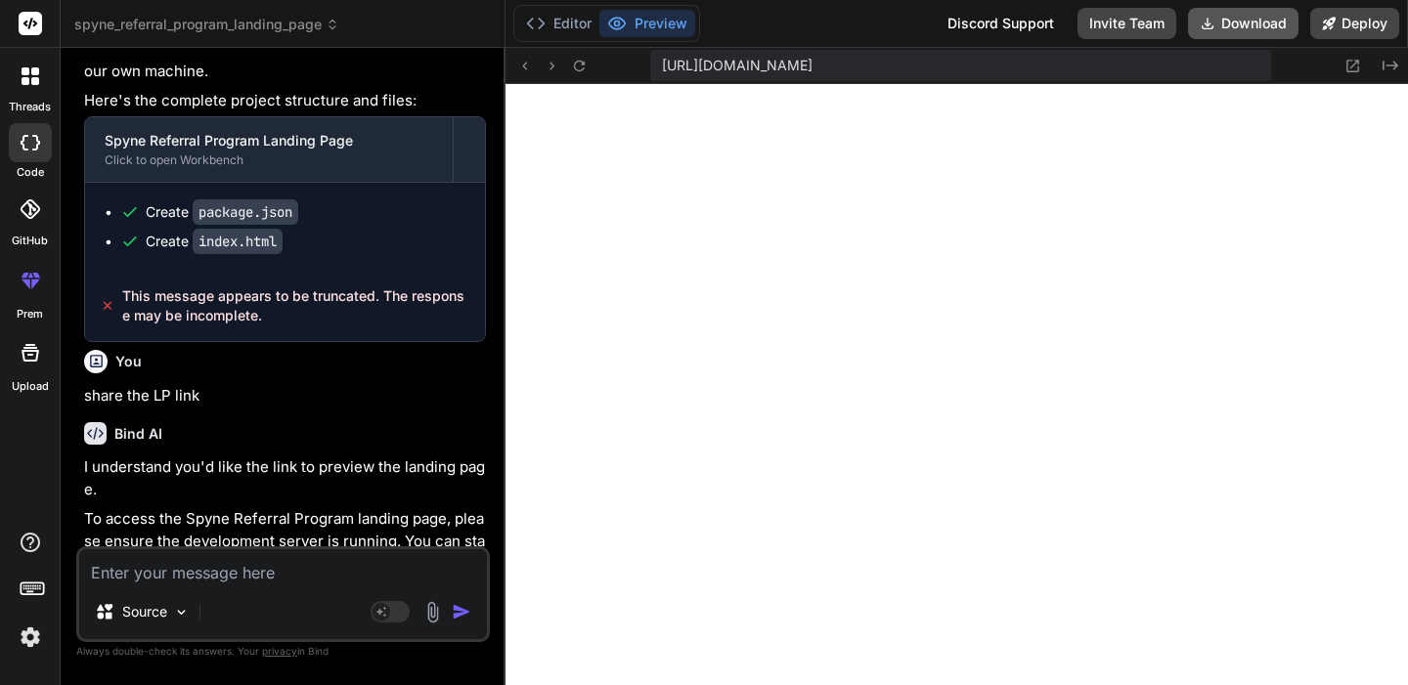
scroll to position [3232, 0]
